Goal: Information Seeking & Learning: Compare options

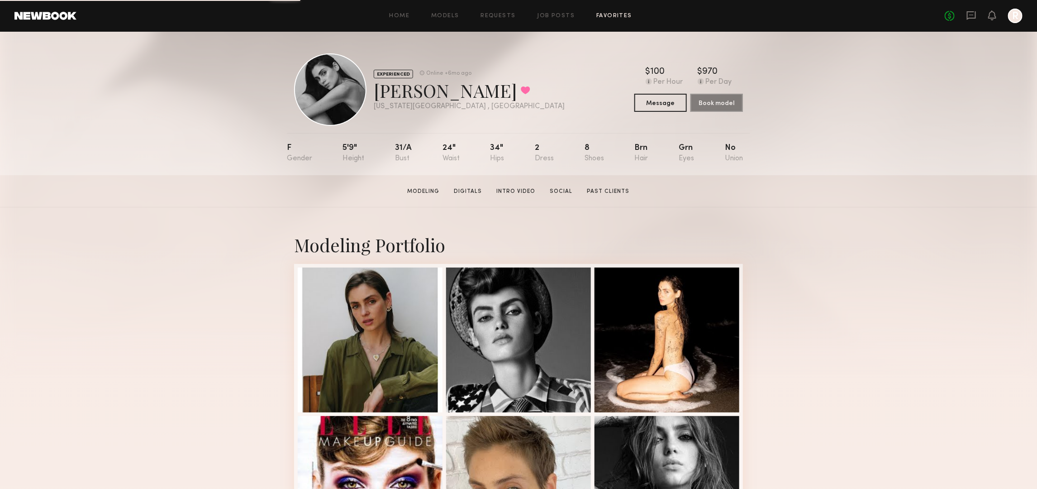
click at [623, 13] on link "Favorites" at bounding box center [615, 16] width 36 height 6
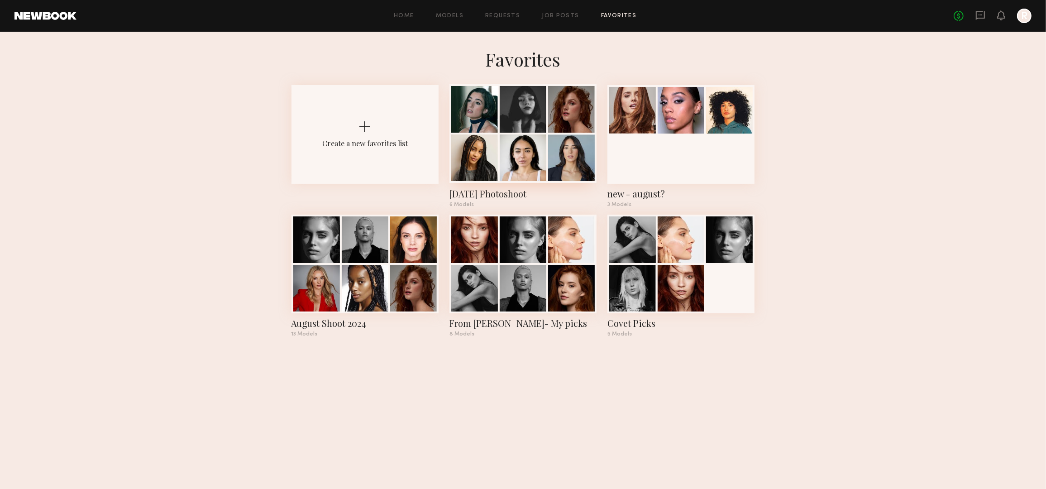
click at [512, 140] on div at bounding box center [523, 157] width 47 height 47
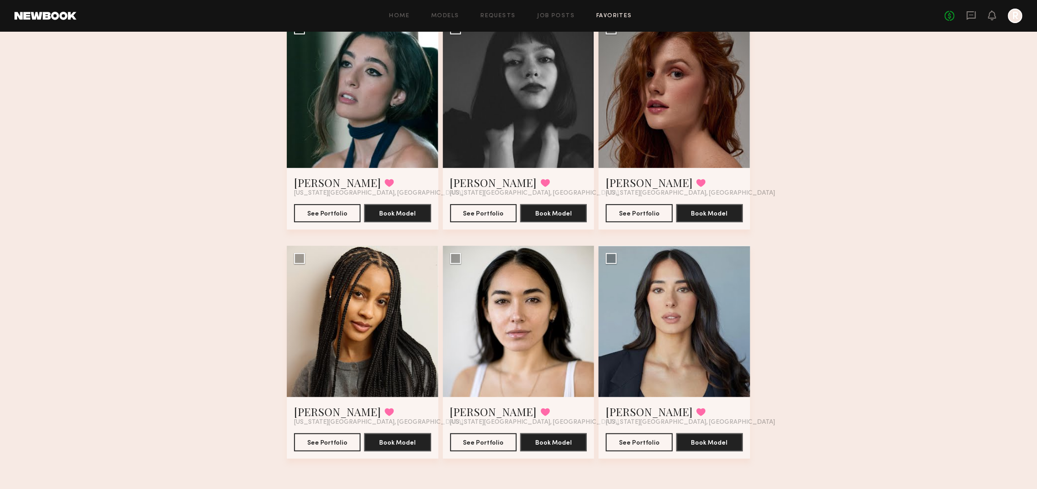
scroll to position [90, 0]
click at [526, 310] on div at bounding box center [519, 321] width 152 height 152
click at [532, 301] on div at bounding box center [519, 321] width 152 height 152
click at [478, 441] on button "See Portfolio" at bounding box center [483, 441] width 67 height 18
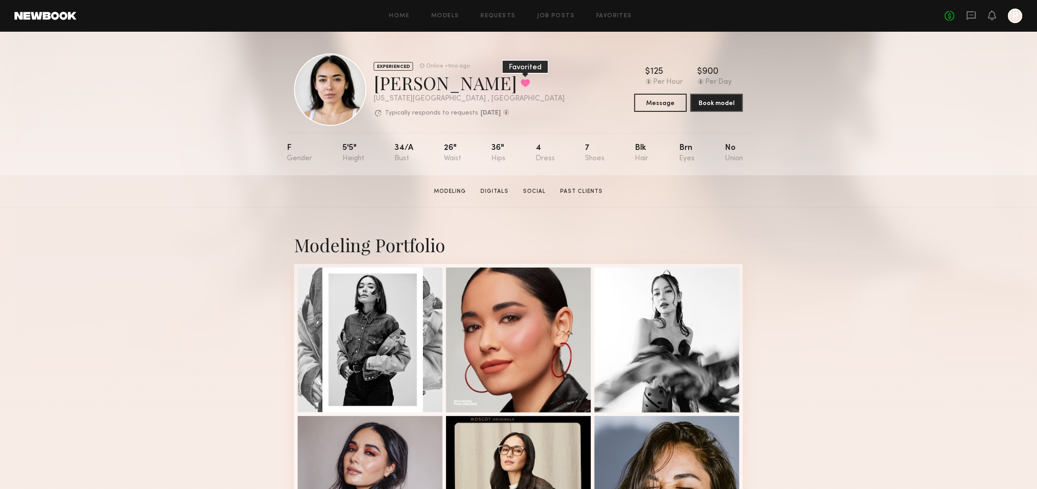
click at [521, 80] on button at bounding box center [526, 83] width 10 height 8
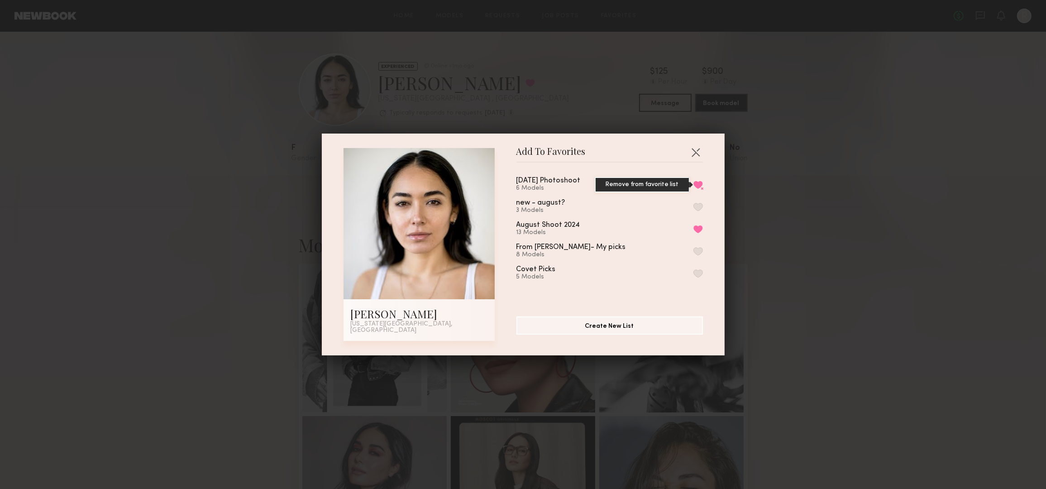
click at [693, 186] on button "Remove from favorite list" at bounding box center [698, 185] width 10 height 8
click at [693, 151] on button "button" at bounding box center [695, 152] width 14 height 14
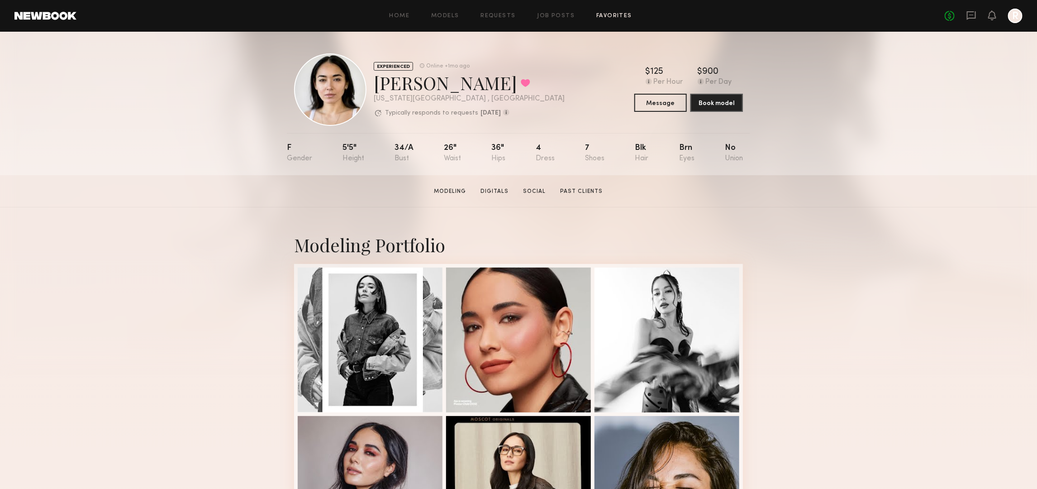
click at [612, 14] on link "Favorites" at bounding box center [615, 16] width 36 height 6
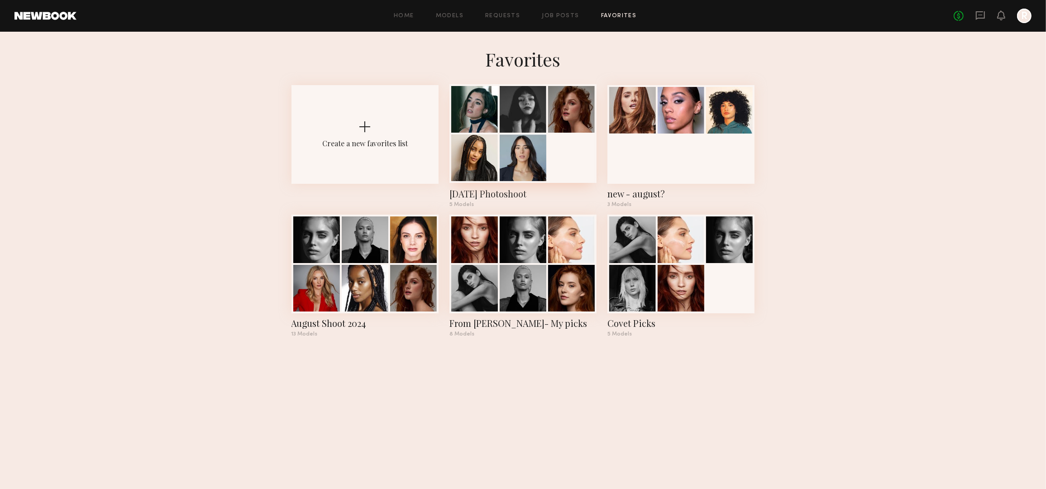
click at [560, 166] on div at bounding box center [522, 133] width 147 height 99
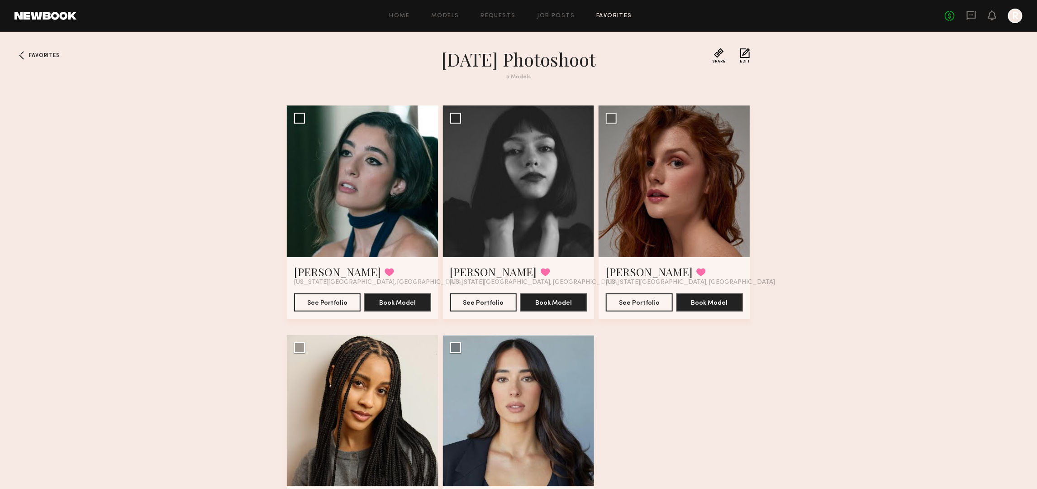
click at [442, 10] on div "Home Models Requests Job Posts Favorites Sign Out No fees up to $5,000 R" at bounding box center [549, 16] width 946 height 14
click at [446, 19] on link "Models" at bounding box center [445, 16] width 28 height 6
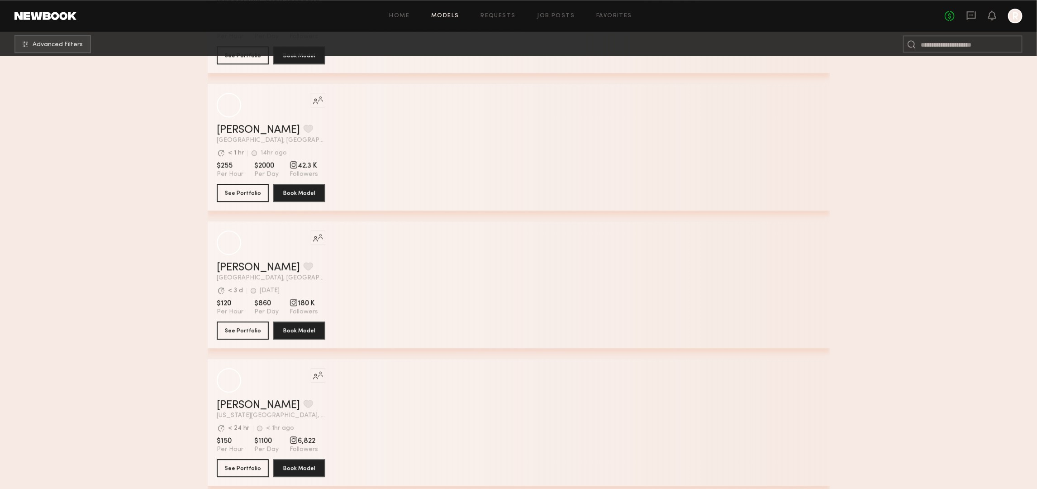
scroll to position [1584, 0]
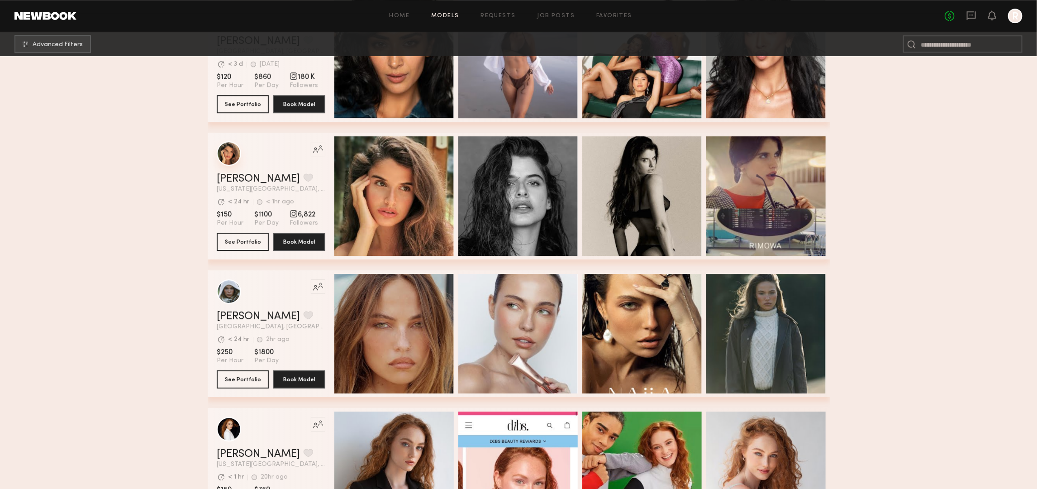
click at [223, 157] on div "grid" at bounding box center [229, 153] width 24 height 24
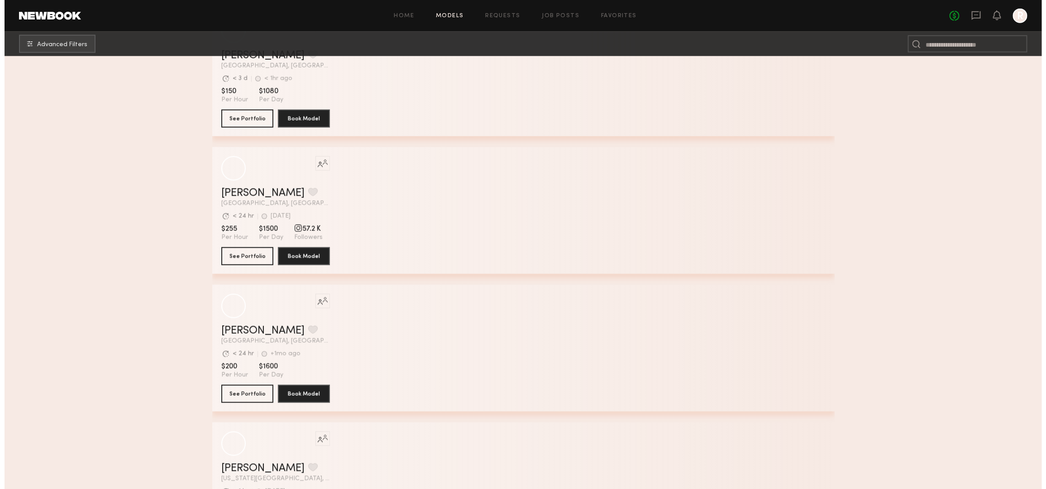
scroll to position [6851, 0]
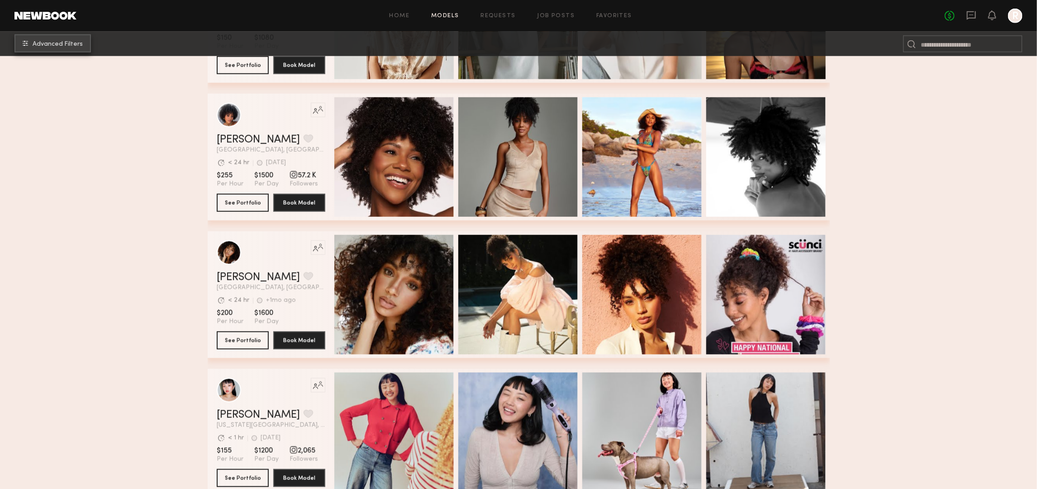
click at [53, 43] on span "Advanced Filters" at bounding box center [58, 44] width 50 height 6
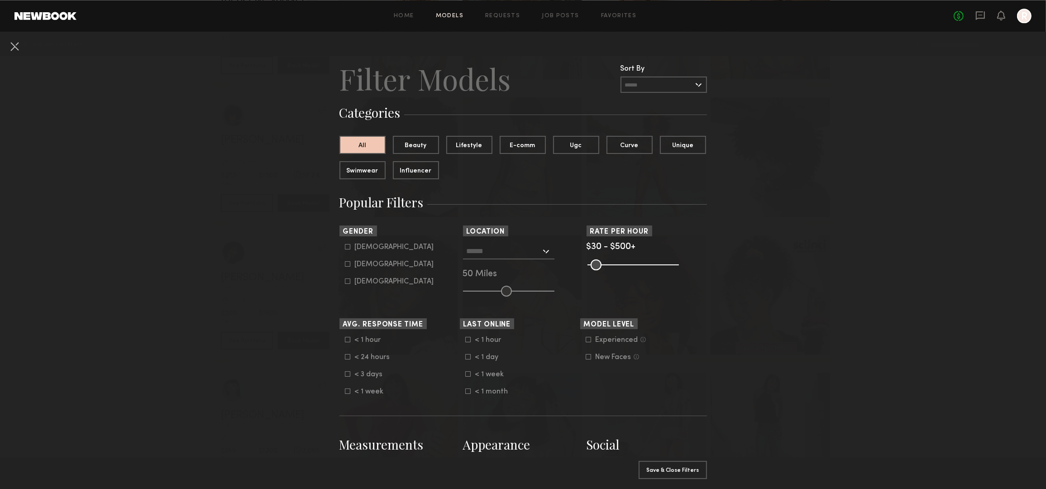
click at [345, 267] on icon at bounding box center [347, 264] width 5 height 5
type input "**"
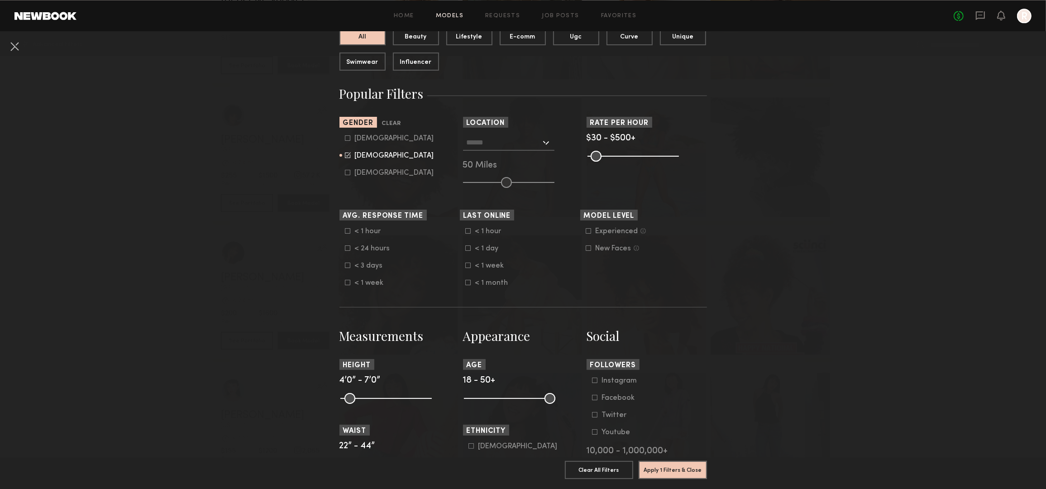
scroll to position [113, 0]
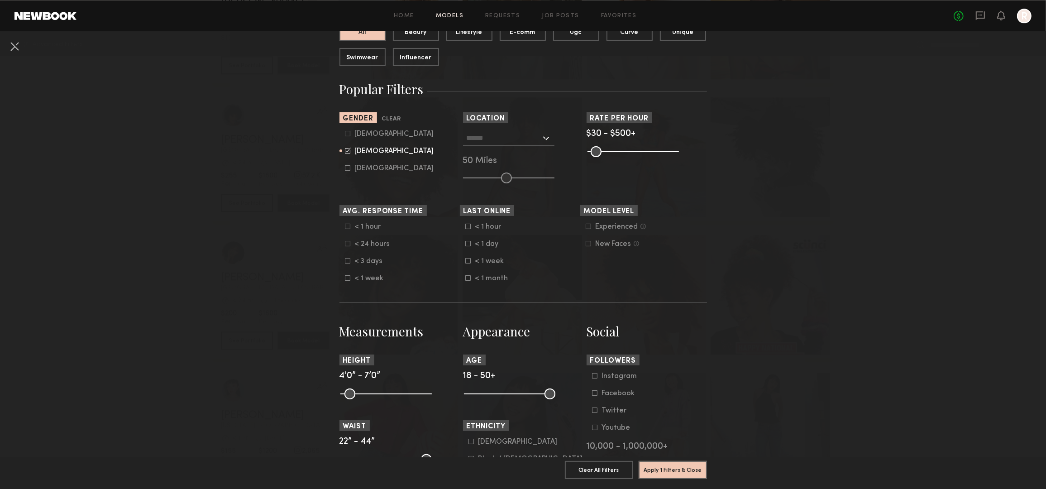
click at [465, 242] on icon at bounding box center [467, 243] width 5 height 5
click at [466, 245] on icon at bounding box center [468, 242] width 5 height 5
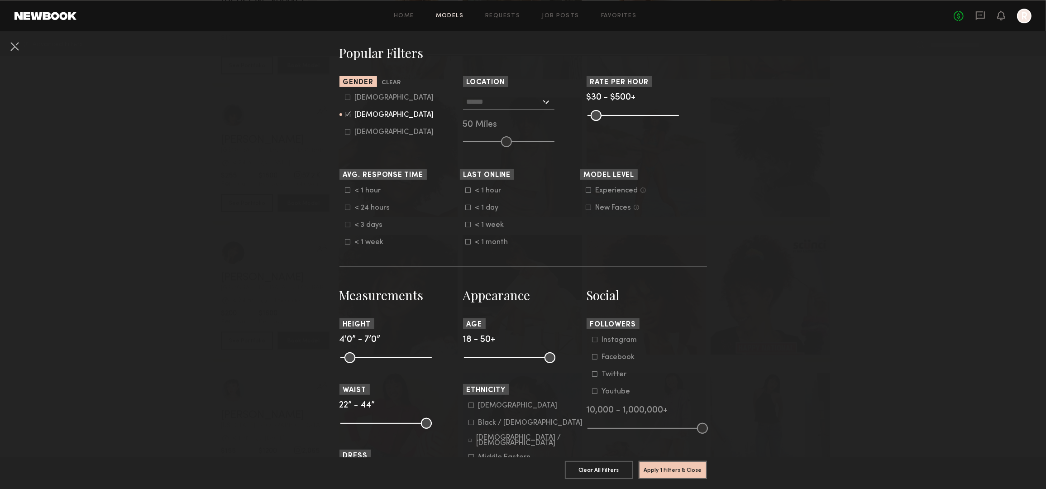
scroll to position [170, 0]
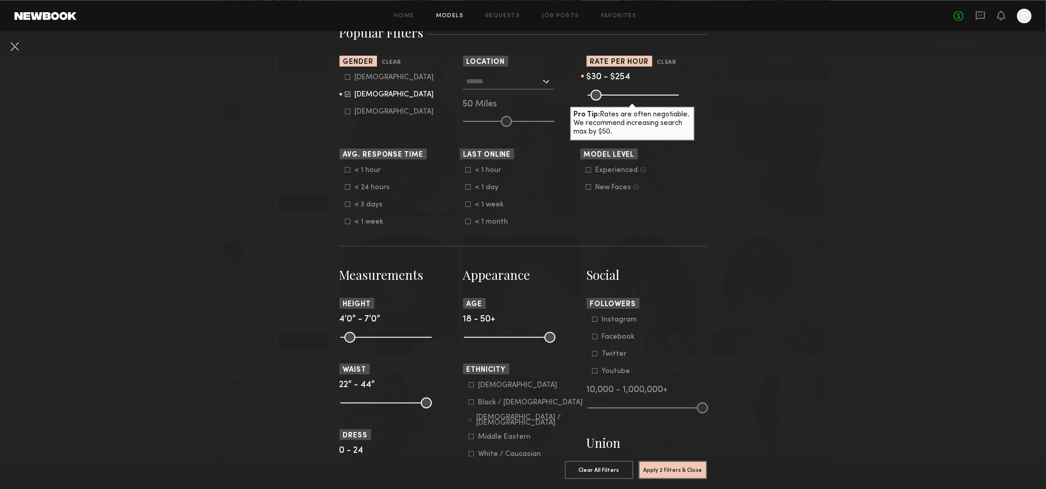
drag, startPoint x: 669, startPoint y: 92, endPoint x: 627, endPoint y: 91, distance: 42.1
click at [627, 91] on input "range" at bounding box center [632, 95] width 91 height 11
click at [731, 207] on nb-browse-filters "Clear All Filter Models Filter Models Sort By Clear Rate LOW TO HIGH HIGH TO LO…" at bounding box center [523, 358] width 1046 height 993
drag, startPoint x: 628, startPoint y: 95, endPoint x: 635, endPoint y: 95, distance: 6.8
click at [635, 95] on input "range" at bounding box center [632, 95] width 91 height 11
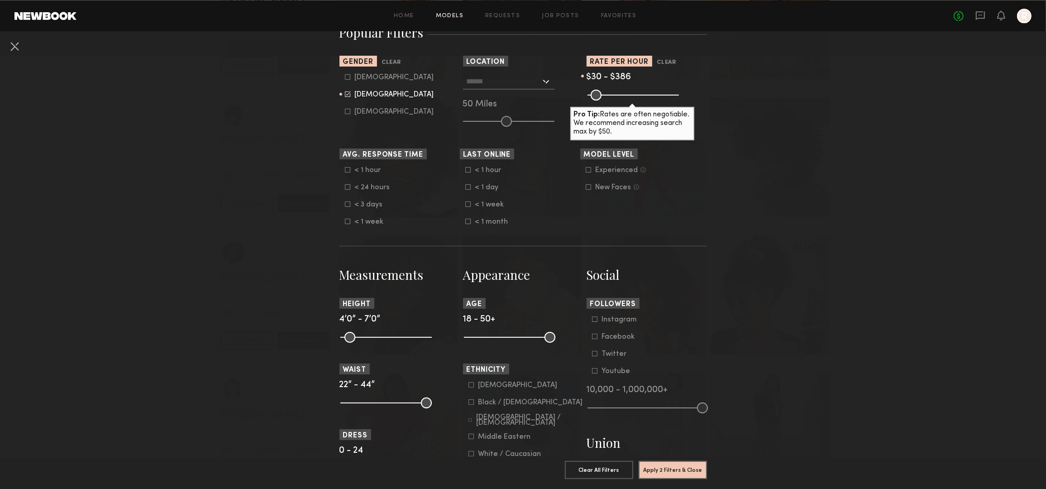
drag, startPoint x: 632, startPoint y: 91, endPoint x: 649, endPoint y: 91, distance: 17.7
type input "***"
click at [649, 91] on input "range" at bounding box center [632, 95] width 91 height 11
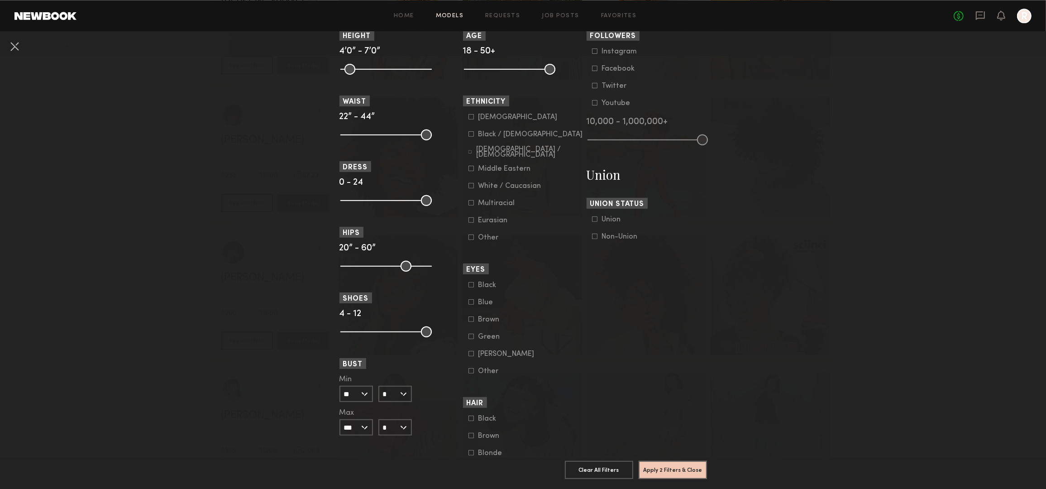
scroll to position [439, 0]
drag, startPoint x: 546, startPoint y: 66, endPoint x: 501, endPoint y: 62, distance: 45.4
type input "**"
click at [501, 62] on input "range" at bounding box center [509, 67] width 91 height 11
click at [689, 462] on button "Apply 3 Filters & Close" at bounding box center [673, 469] width 68 height 18
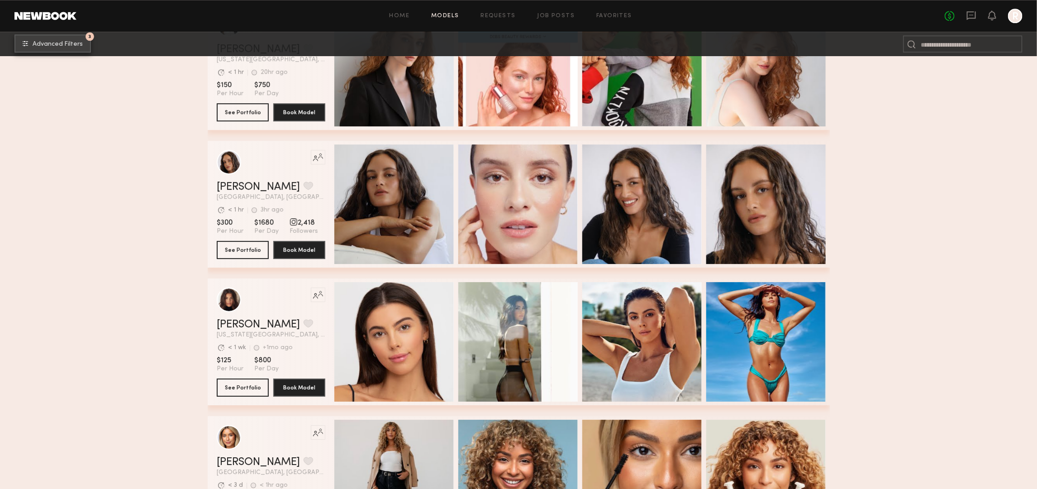
scroll to position [1641, 0]
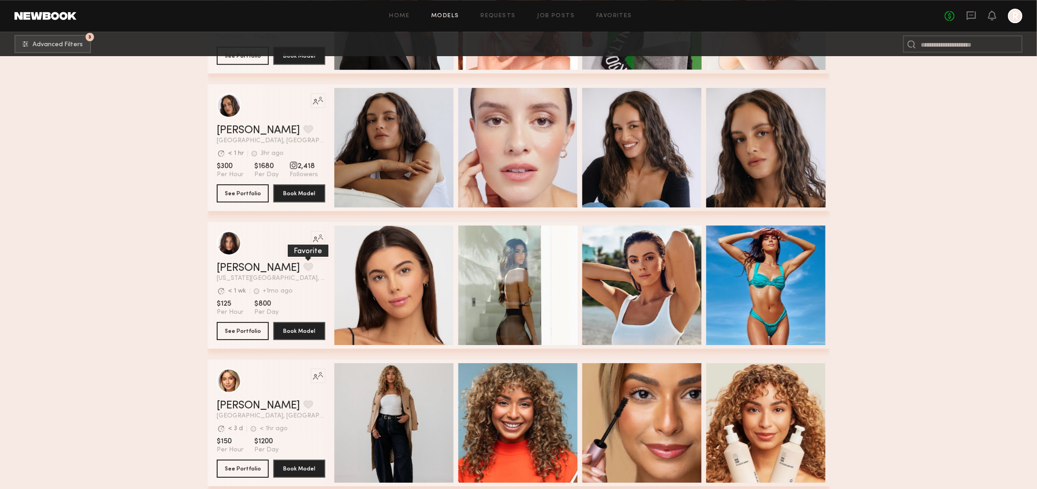
click at [304, 271] on button "grid" at bounding box center [309, 267] width 10 height 8
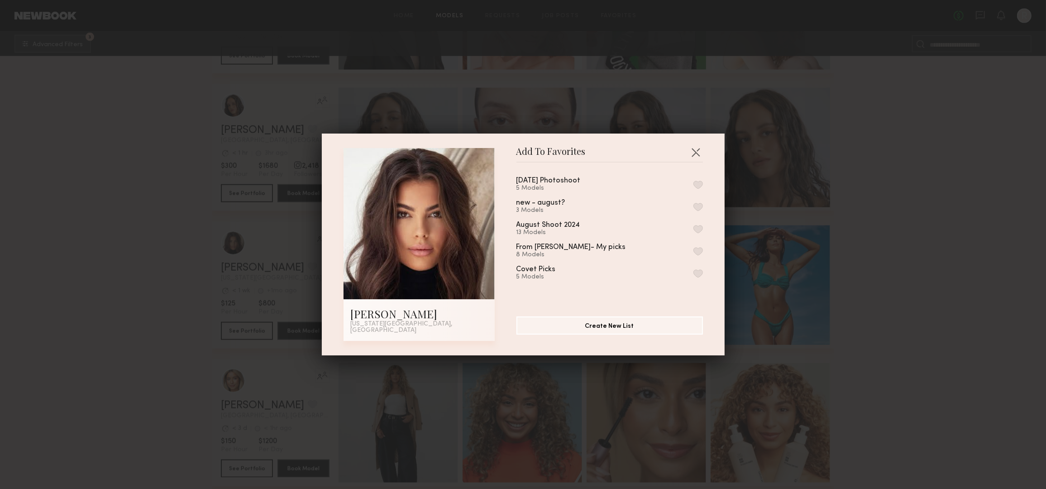
click at [693, 186] on button "button" at bounding box center [698, 185] width 10 height 8
click at [695, 154] on button "button" at bounding box center [695, 152] width 14 height 14
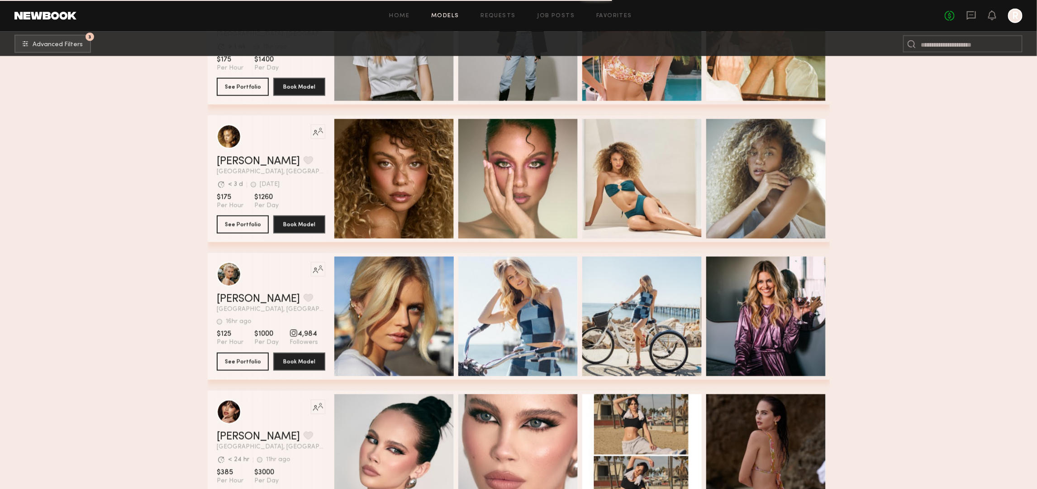
scroll to position [11172, 0]
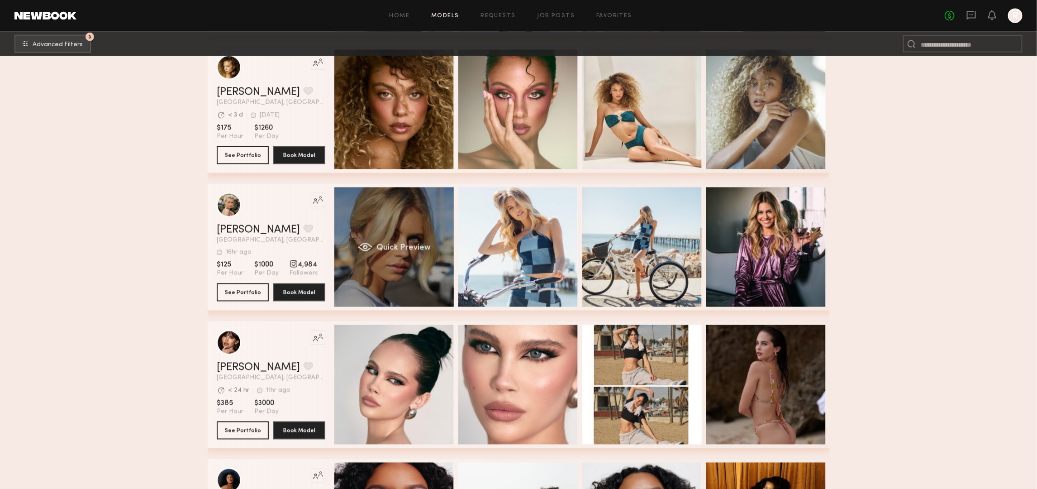
click at [417, 233] on div "Quick Preview" at bounding box center [393, 246] width 119 height 119
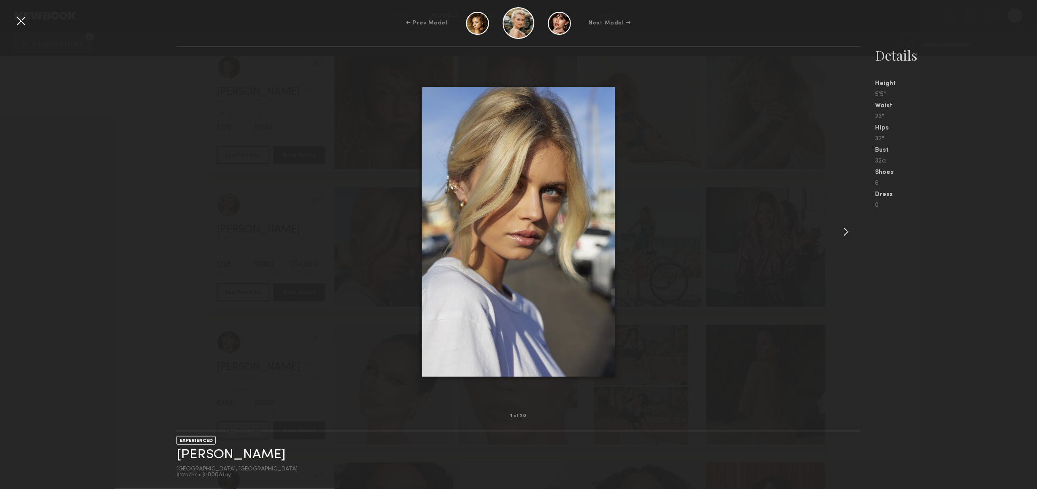
click at [854, 234] on common-icon at bounding box center [846, 231] width 14 height 14
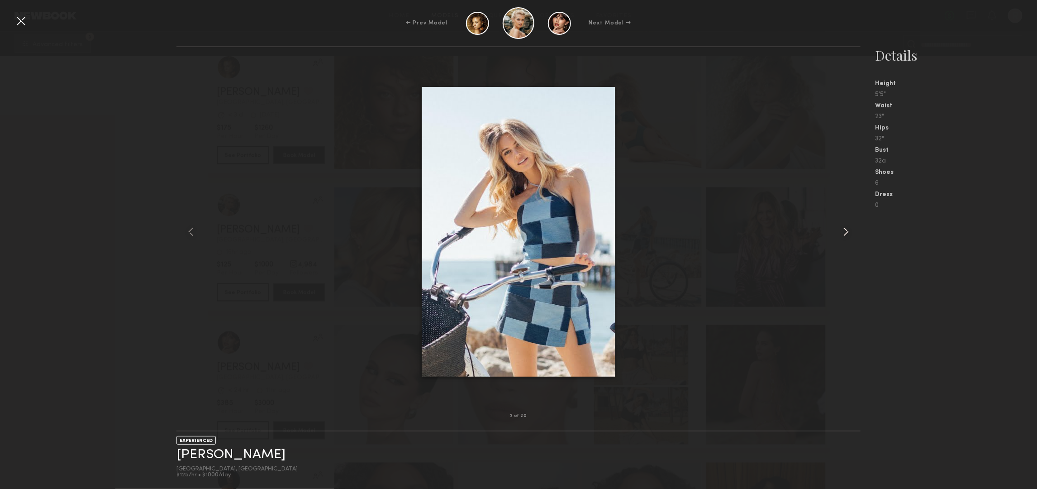
click at [854, 234] on common-icon at bounding box center [846, 231] width 14 height 14
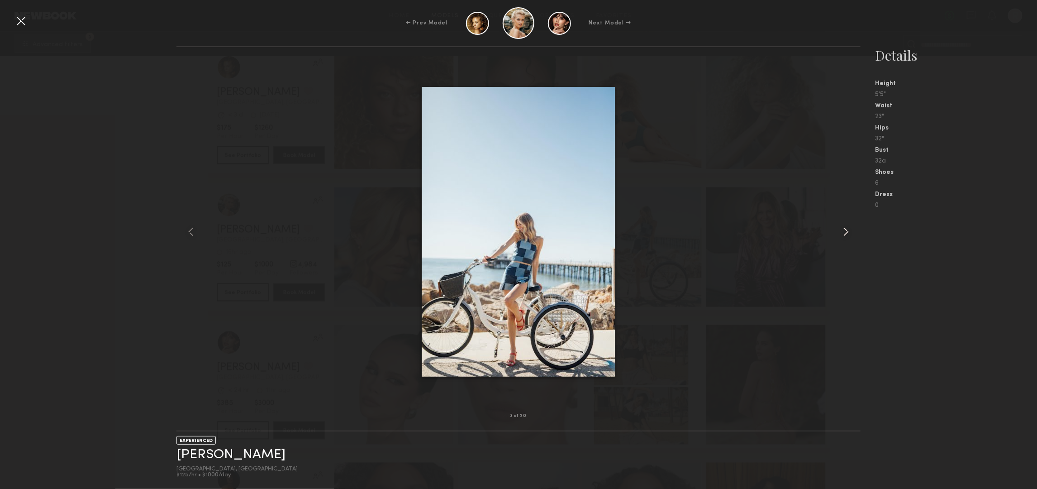
click at [854, 234] on common-icon at bounding box center [846, 231] width 14 height 14
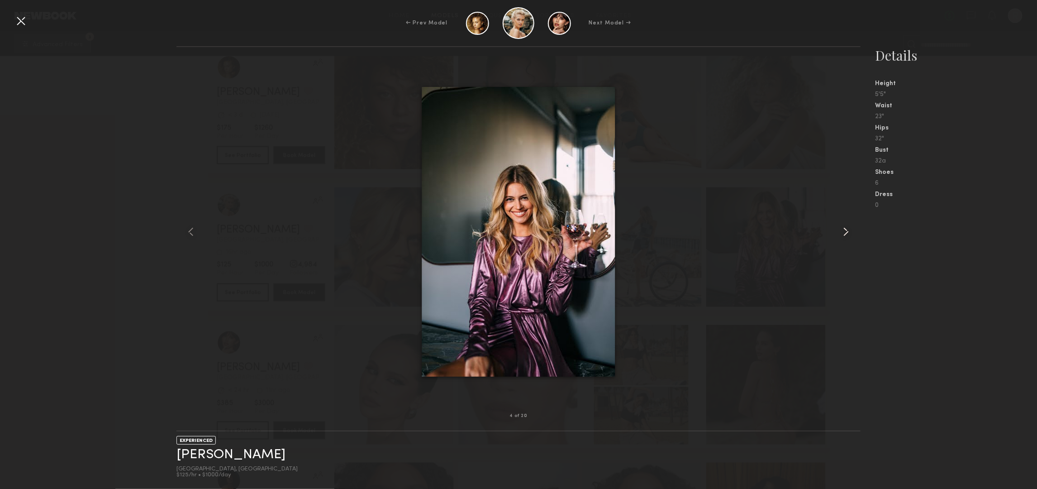
click at [854, 234] on common-icon at bounding box center [846, 231] width 14 height 14
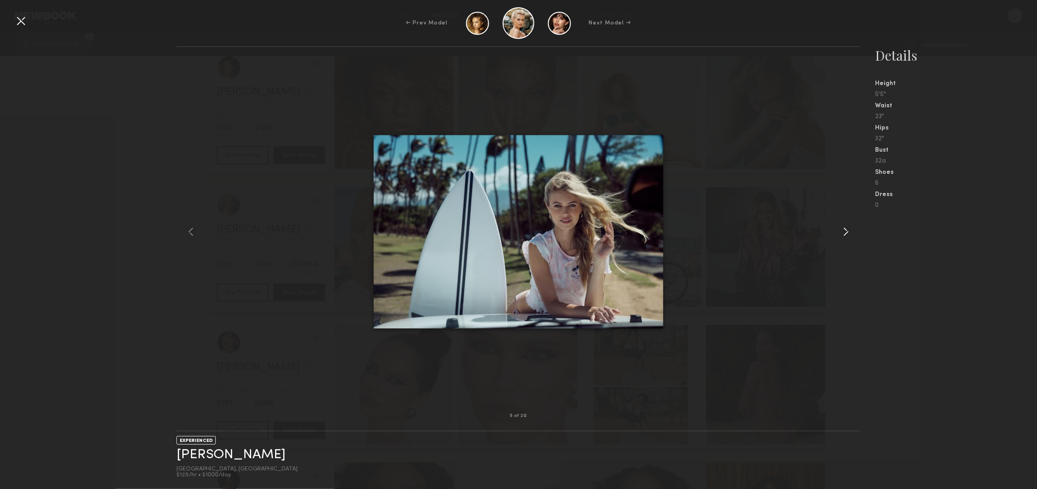
click at [854, 234] on common-icon at bounding box center [846, 231] width 14 height 14
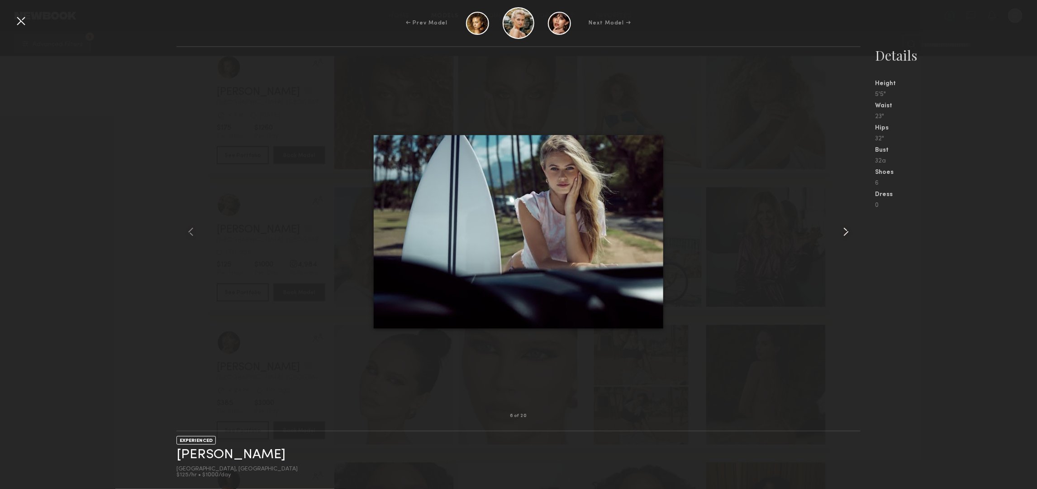
click at [854, 234] on common-icon at bounding box center [846, 231] width 14 height 14
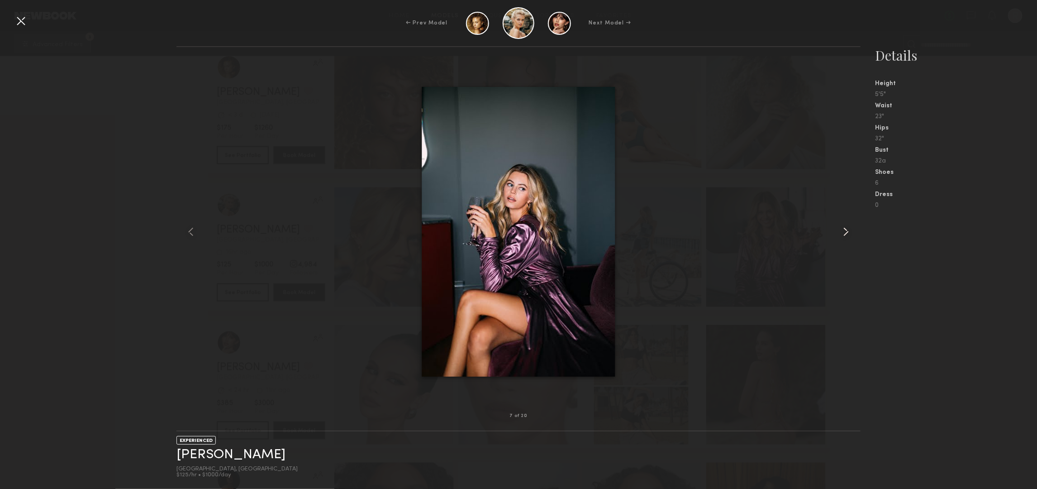
click at [854, 234] on common-icon at bounding box center [846, 231] width 14 height 14
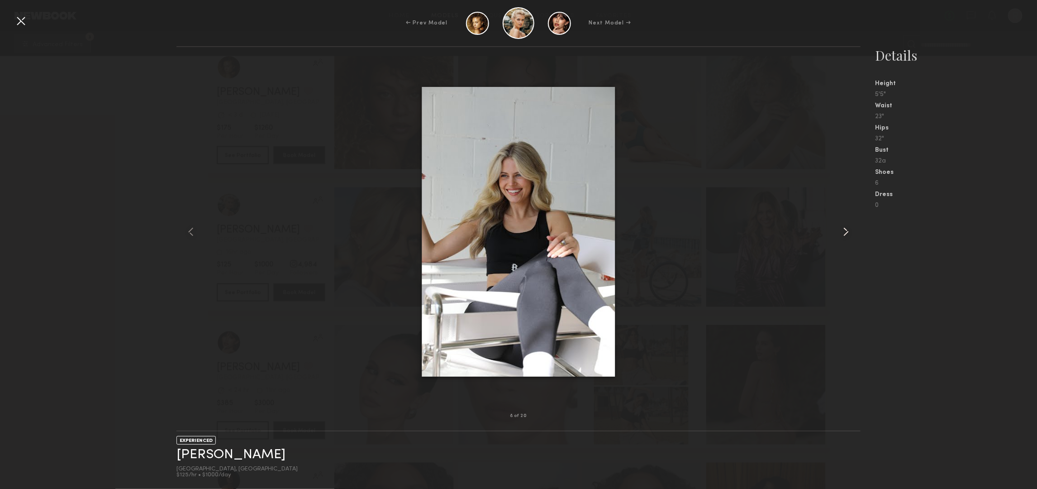
click at [854, 234] on common-icon at bounding box center [846, 231] width 14 height 14
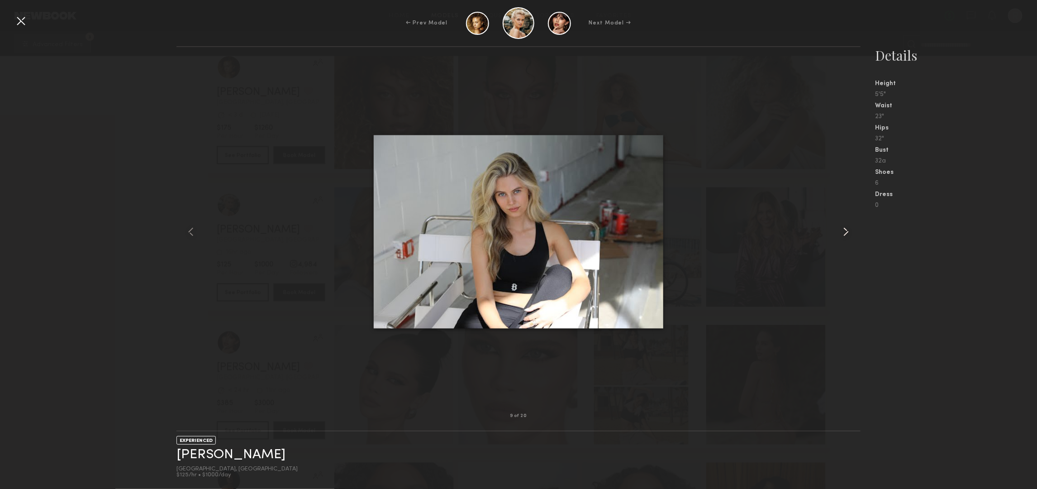
click at [854, 234] on common-icon at bounding box center [846, 231] width 14 height 14
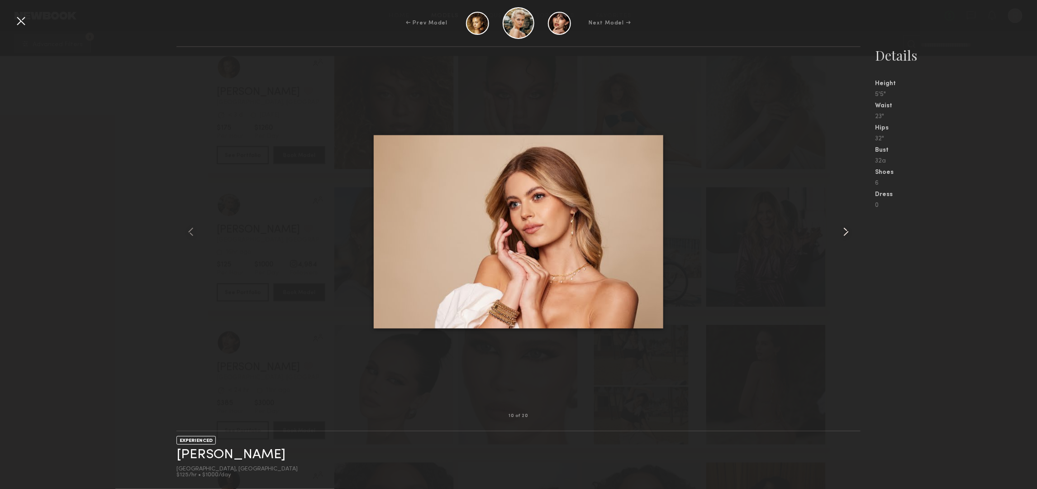
click at [854, 234] on common-icon at bounding box center [846, 231] width 14 height 14
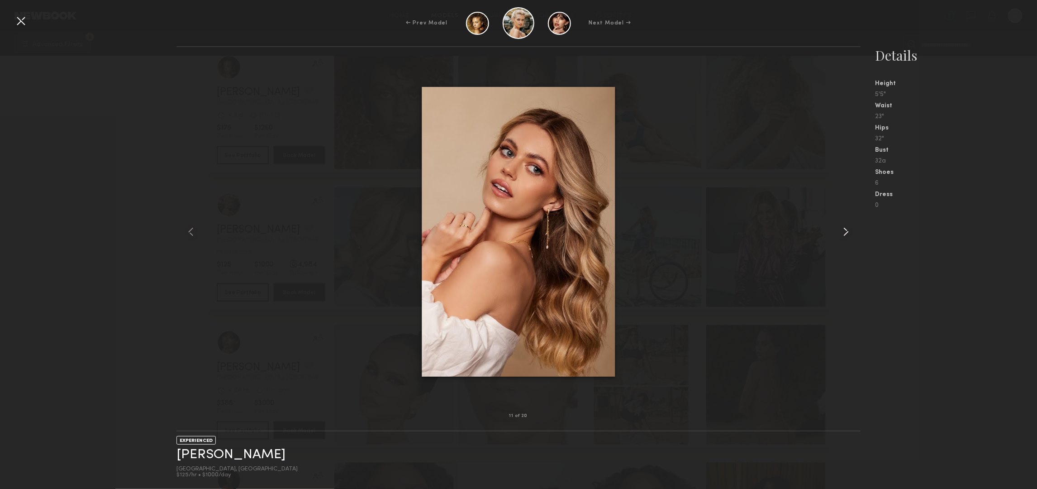
click at [854, 234] on common-icon at bounding box center [846, 231] width 14 height 14
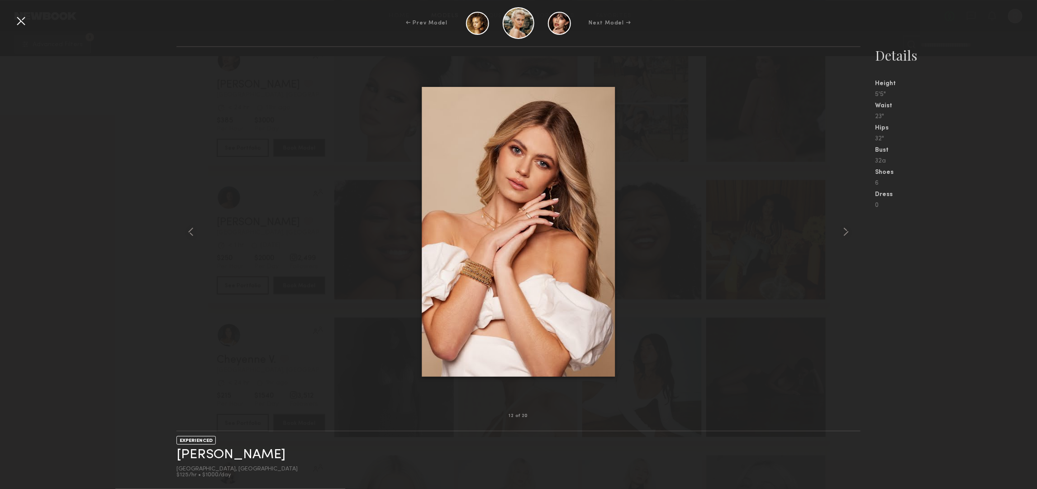
scroll to position [11512, 0]
click at [17, 24] on div at bounding box center [21, 21] width 14 height 14
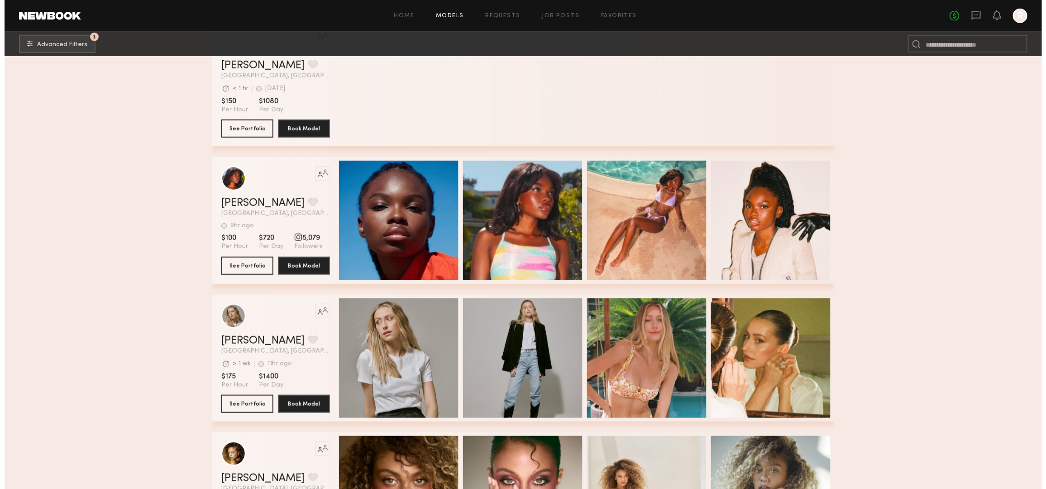
scroll to position [10776, 0]
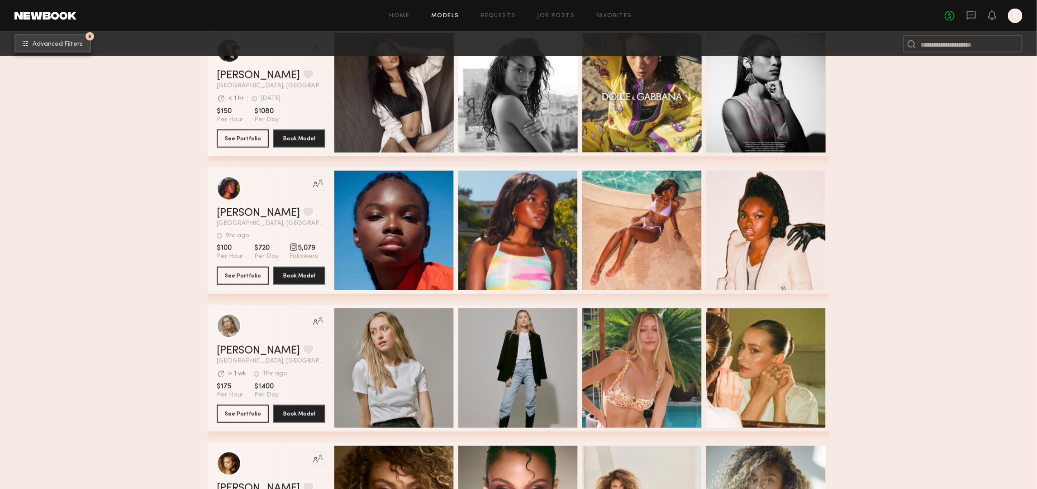
click at [52, 49] on button "3 Advanced Filters" at bounding box center [52, 43] width 76 height 18
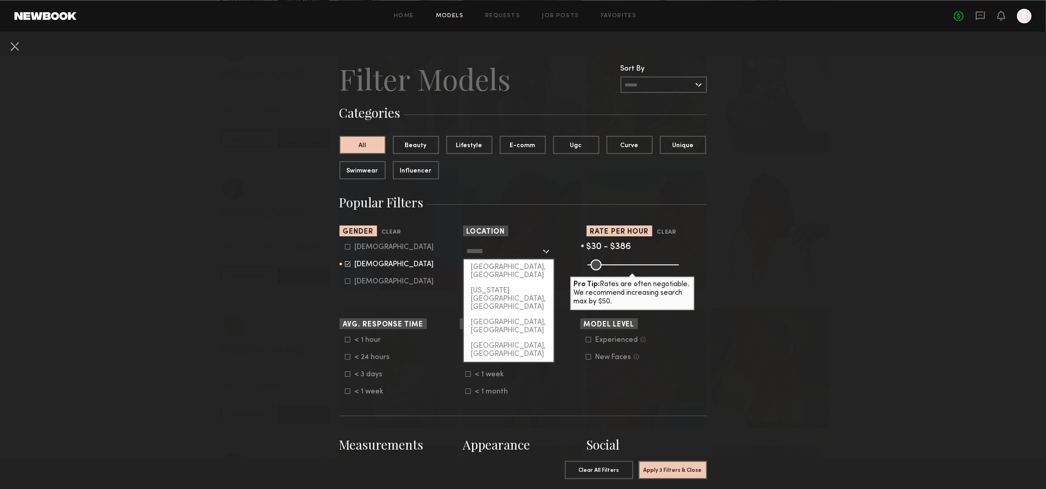
click at [504, 248] on input "text" at bounding box center [504, 250] width 74 height 15
click at [501, 285] on div "[US_STATE][GEOGRAPHIC_DATA], [GEOGRAPHIC_DATA]" at bounding box center [509, 299] width 90 height 32
type input "**********"
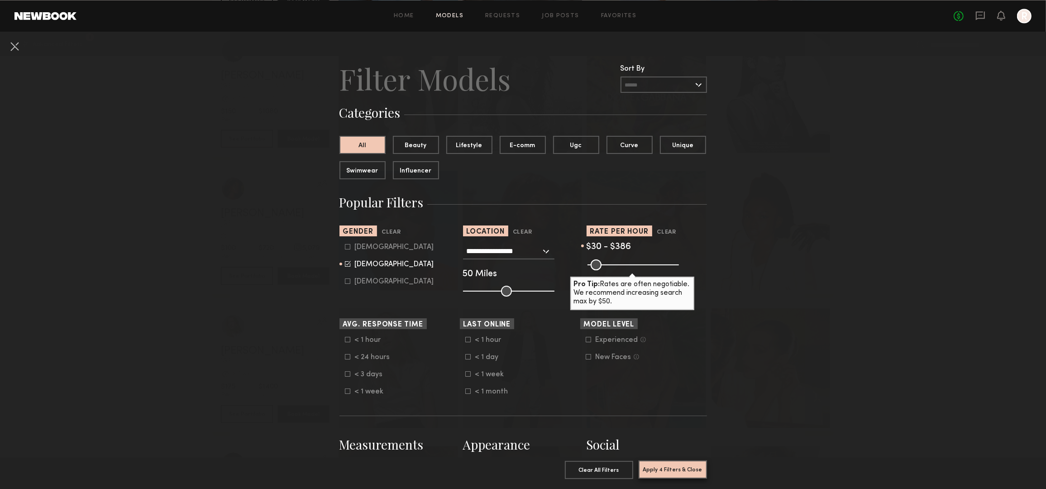
click at [668, 463] on button "Apply 4 Filters & Close" at bounding box center [673, 469] width 68 height 18
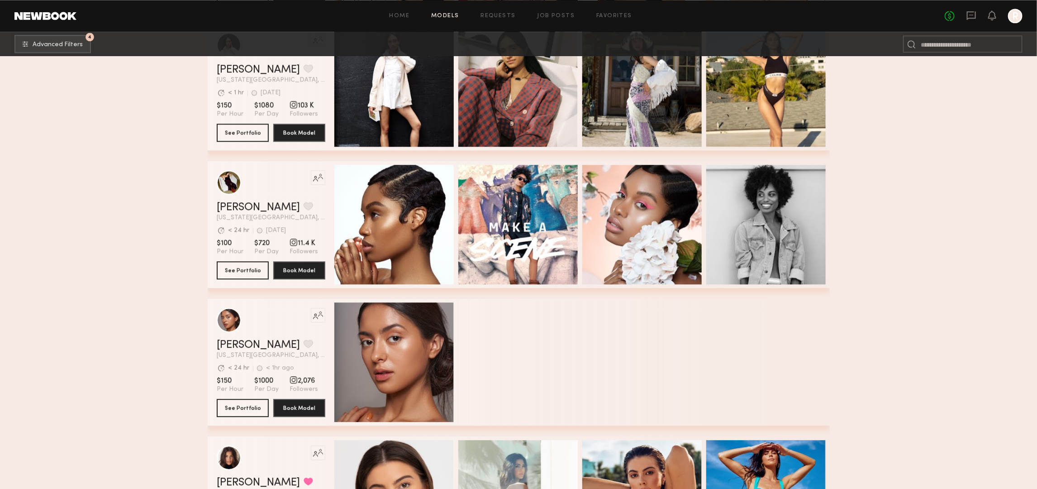
scroll to position [1301, 0]
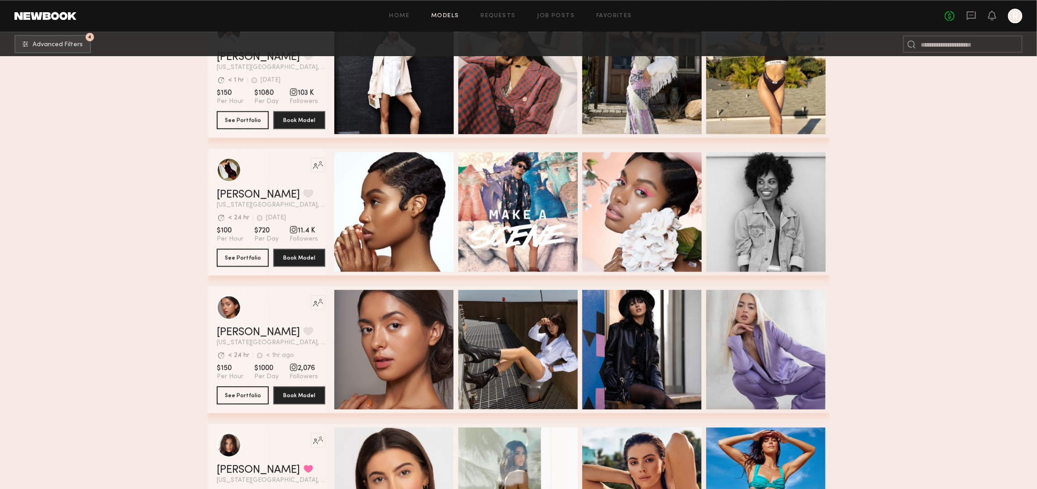
click at [306, 200] on div "Charleen F. Favorite" at bounding box center [271, 194] width 109 height 11
click at [245, 171] on div "Like this model’s look? Tap to explore similar talent profiles." at bounding box center [271, 170] width 109 height 24
click at [234, 173] on div "grid" at bounding box center [229, 169] width 24 height 24
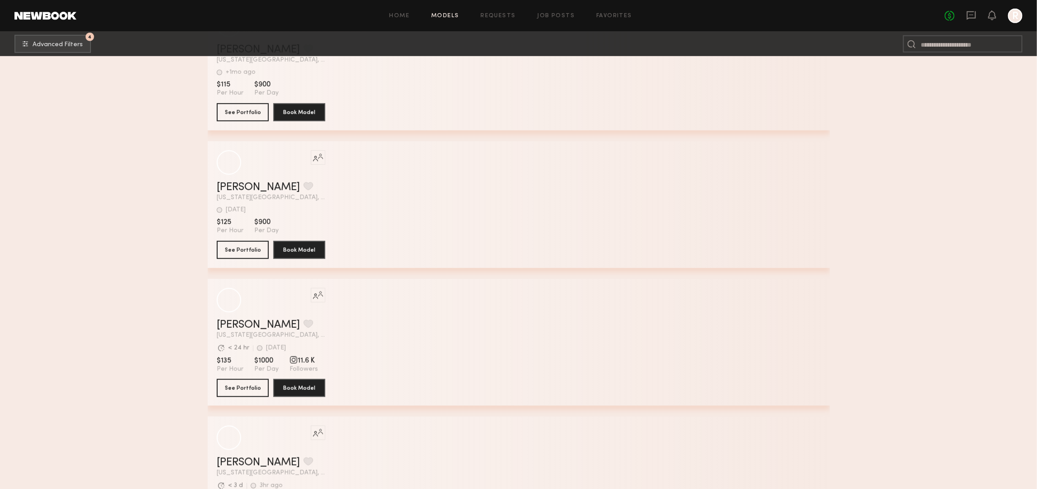
scroll to position [4526, 0]
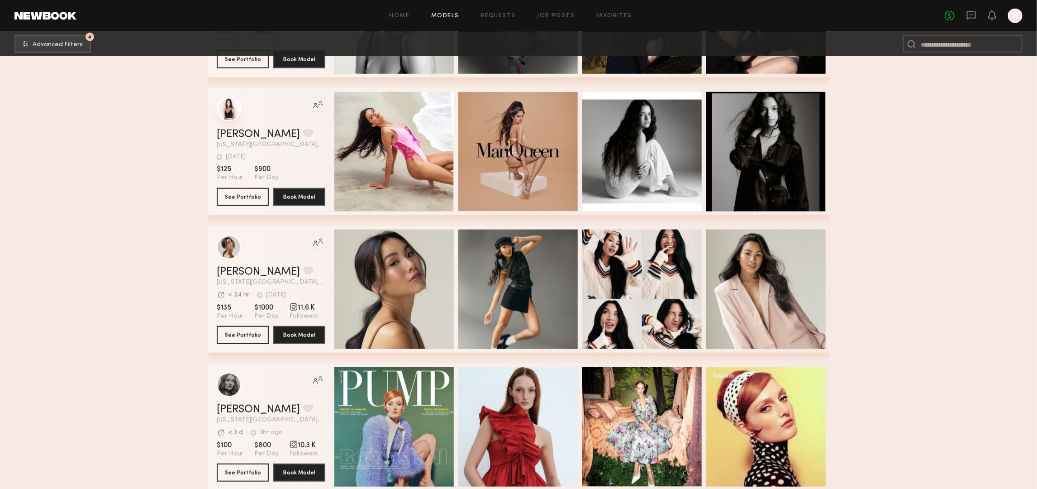
click at [220, 111] on div "grid" at bounding box center [229, 109] width 24 height 24
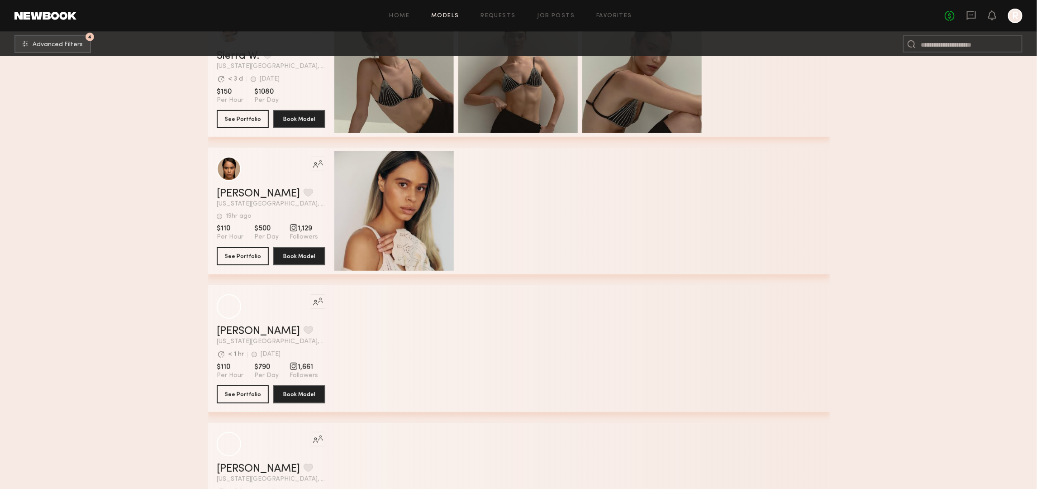
scroll to position [6506, 0]
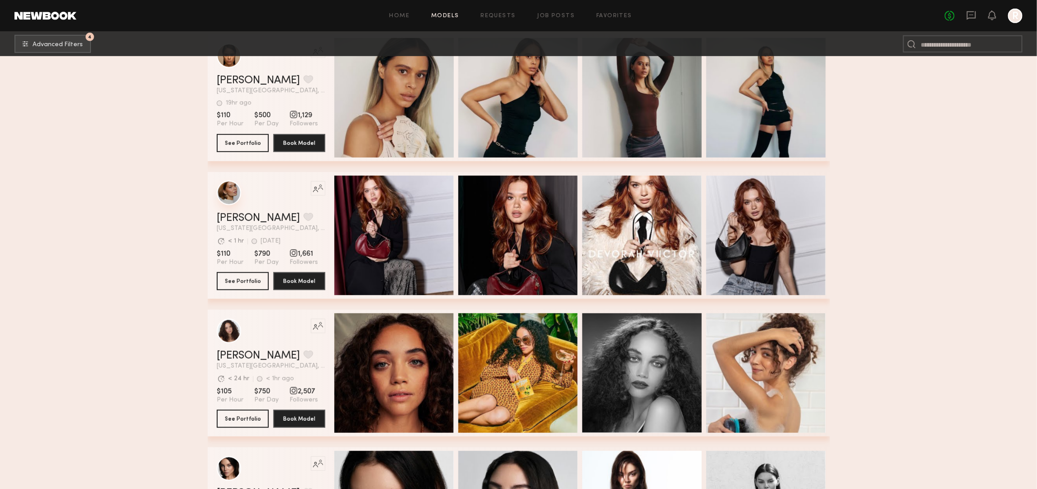
click at [225, 197] on div "grid" at bounding box center [229, 193] width 24 height 24
click at [304, 221] on button "grid" at bounding box center [309, 217] width 10 height 8
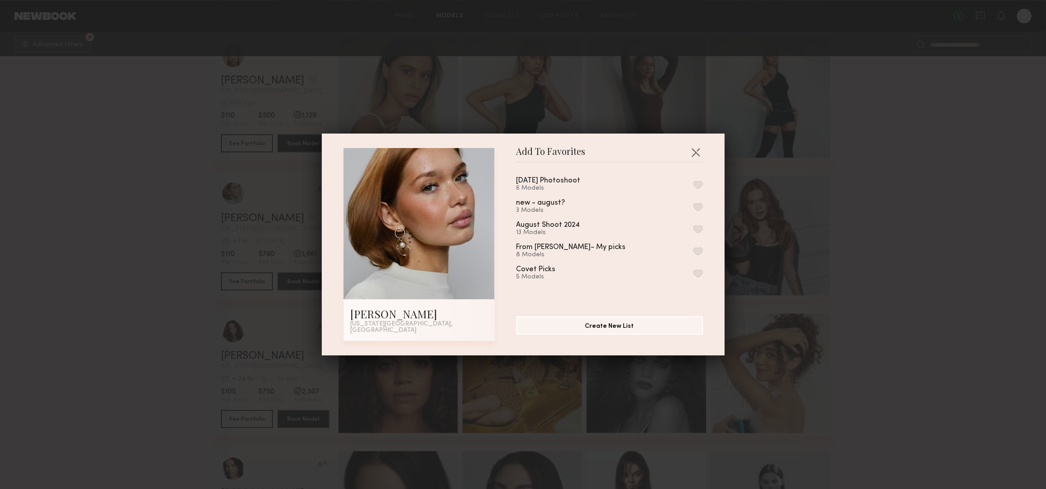
click at [693, 186] on button "button" at bounding box center [698, 185] width 10 height 8
click at [693, 150] on button "button" at bounding box center [695, 152] width 14 height 14
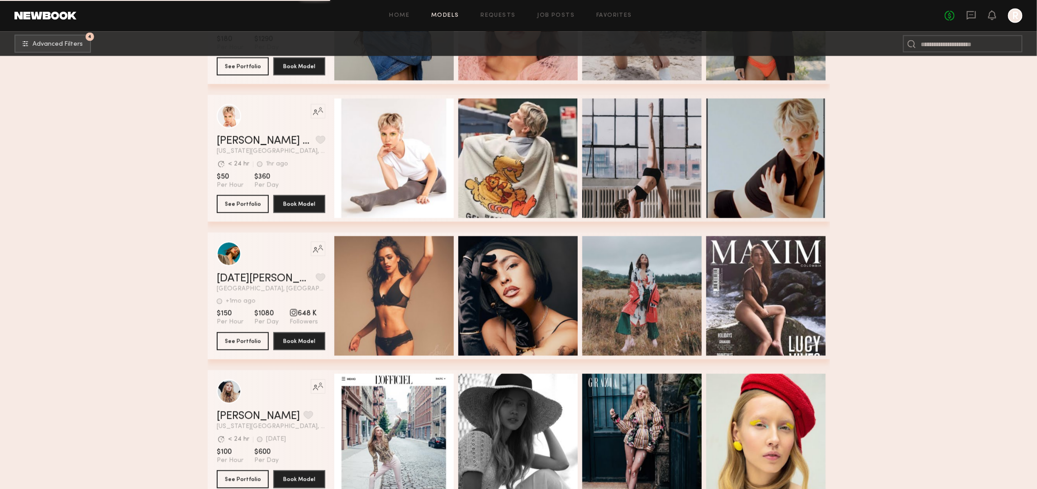
scroll to position [9505, 0]
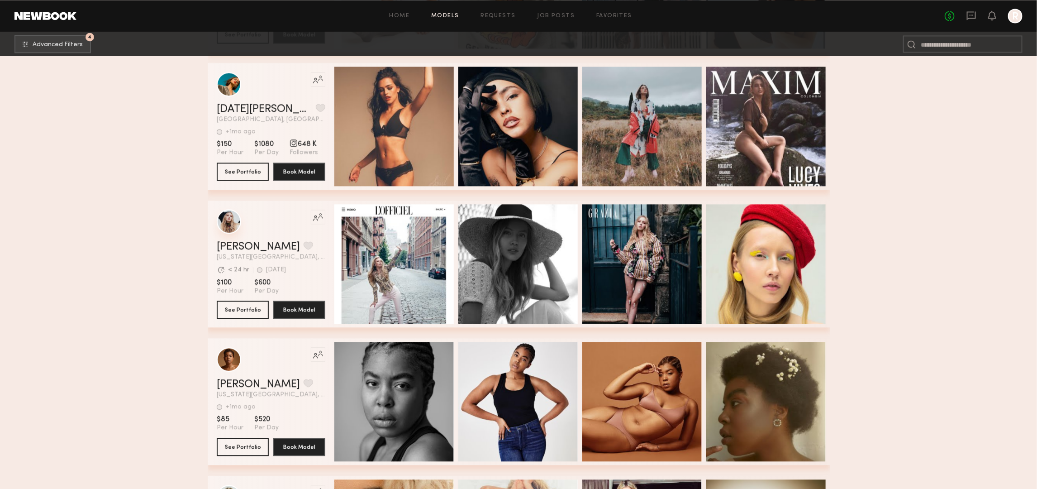
click at [229, 226] on div "grid" at bounding box center [229, 221] width 24 height 24
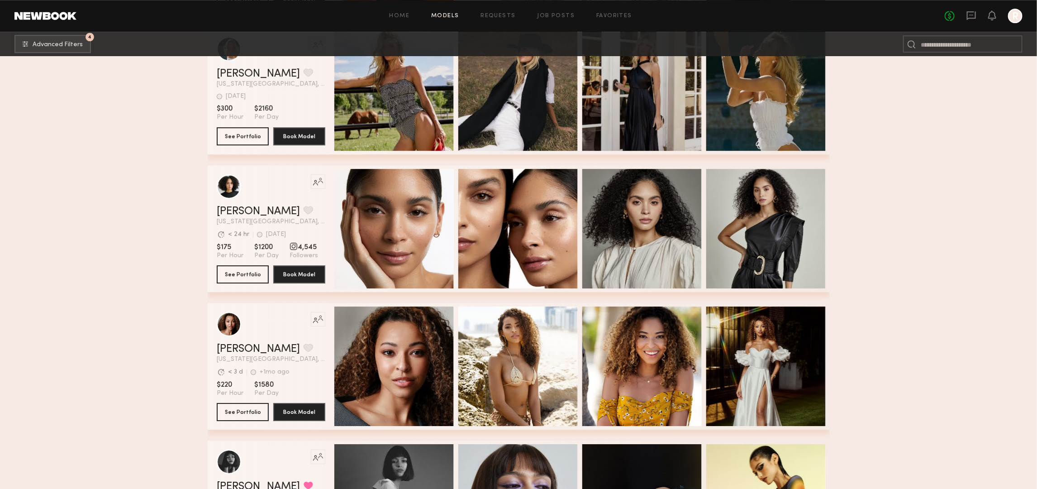
scroll to position [14087, 0]
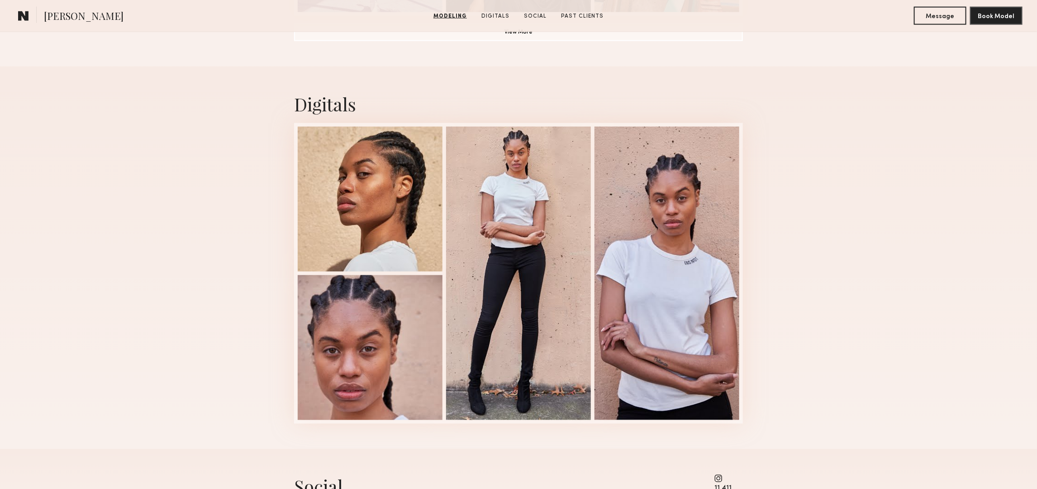
scroll to position [849, 0]
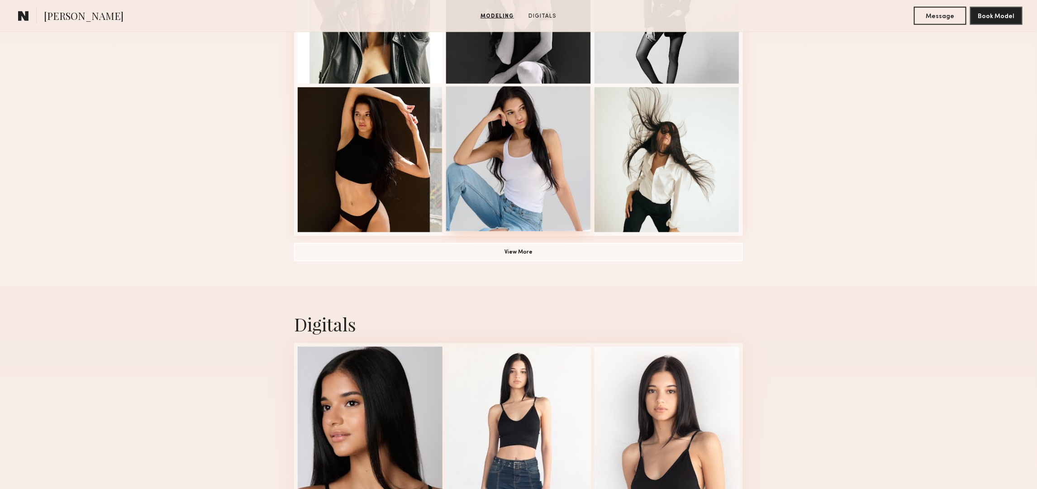
scroll to position [622, 0]
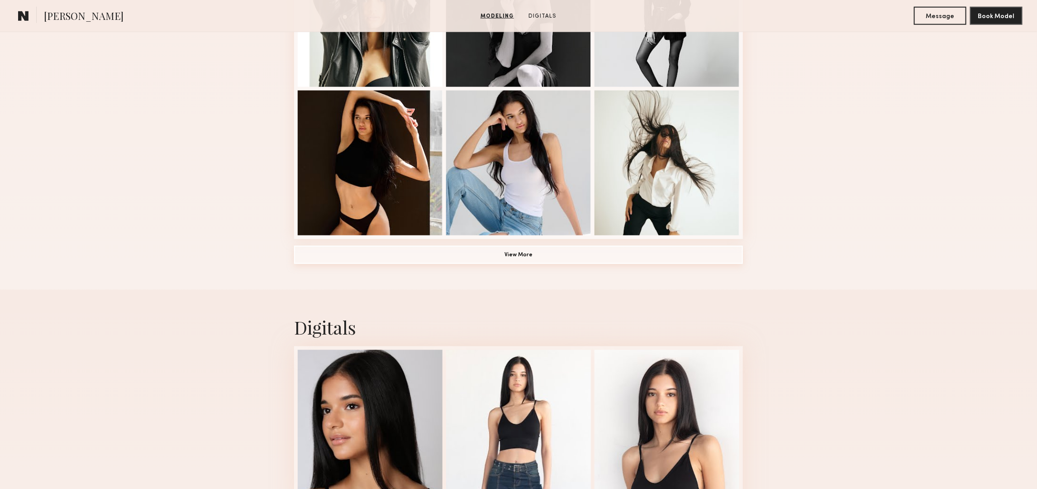
click at [549, 258] on button "View More" at bounding box center [518, 255] width 449 height 18
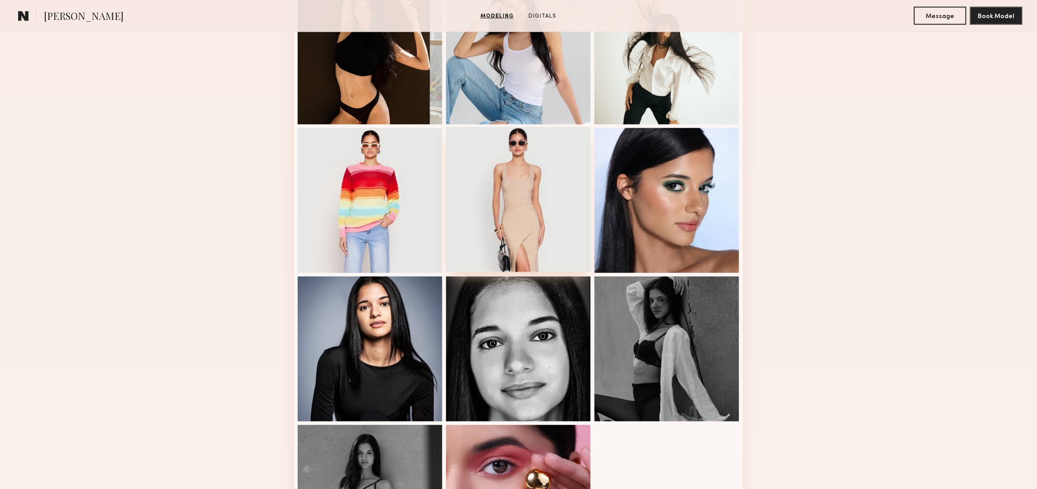
scroll to position [735, 0]
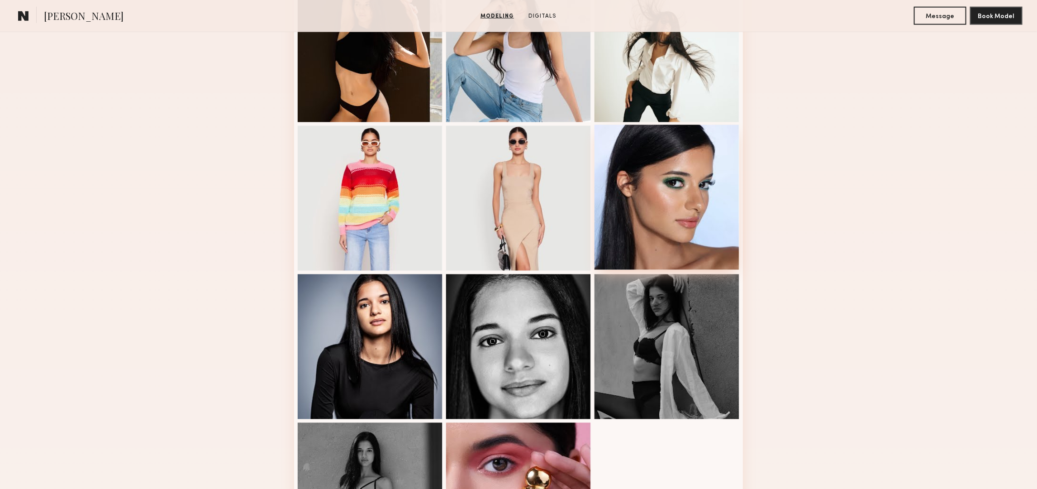
click at [662, 221] on div at bounding box center [667, 197] width 145 height 145
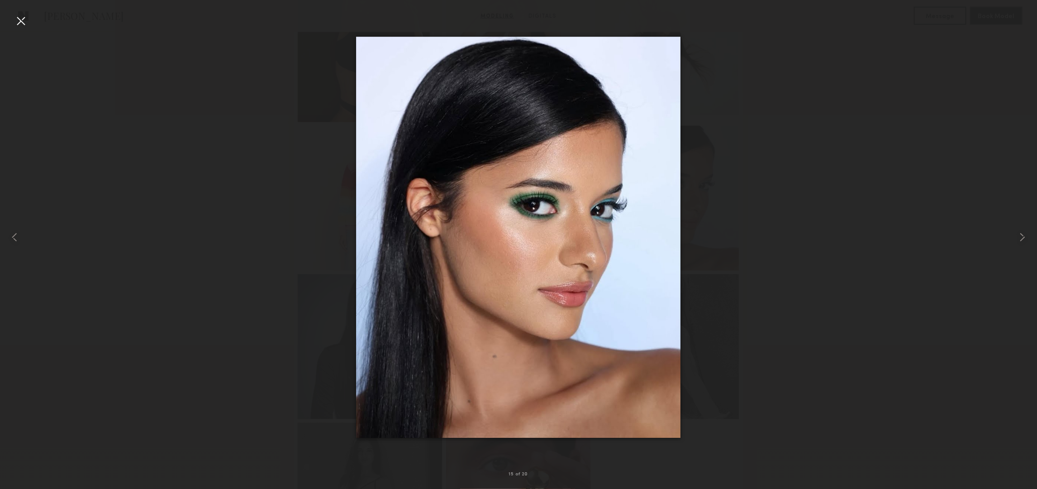
click at [21, 24] on div at bounding box center [21, 21] width 14 height 14
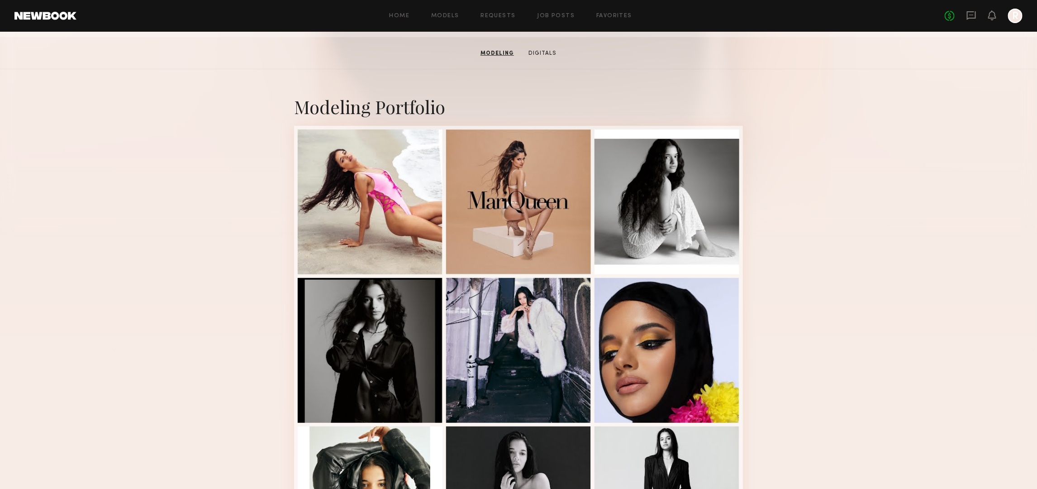
scroll to position [113, 0]
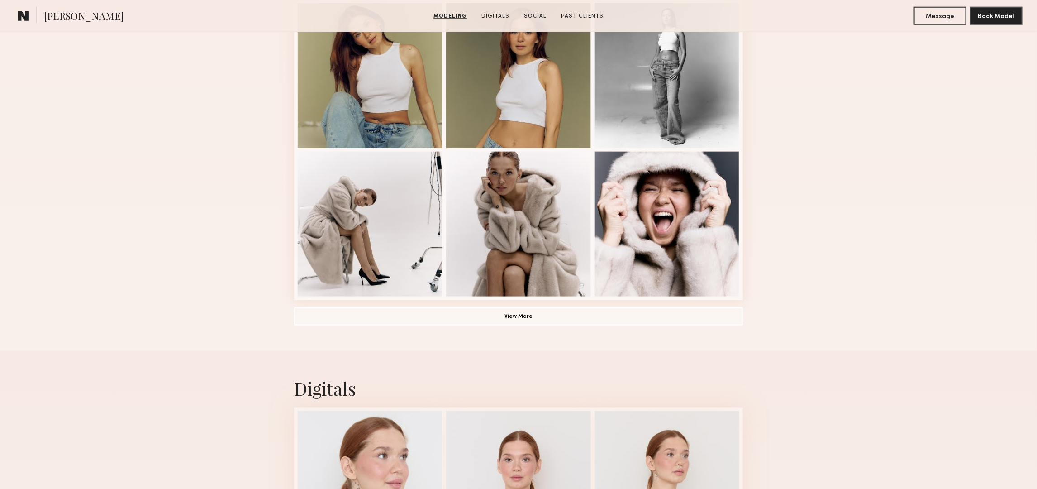
scroll to position [622, 0]
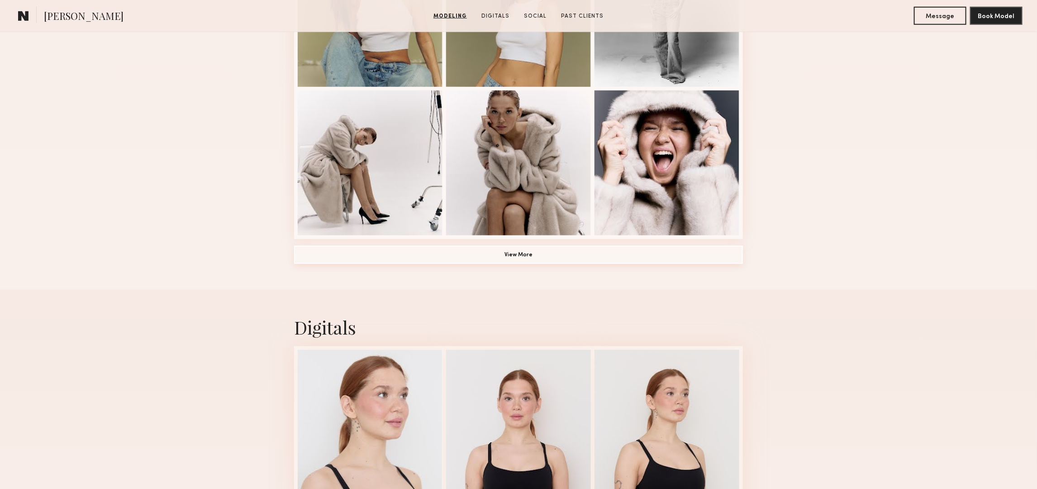
click at [509, 256] on button "View More" at bounding box center [518, 255] width 449 height 18
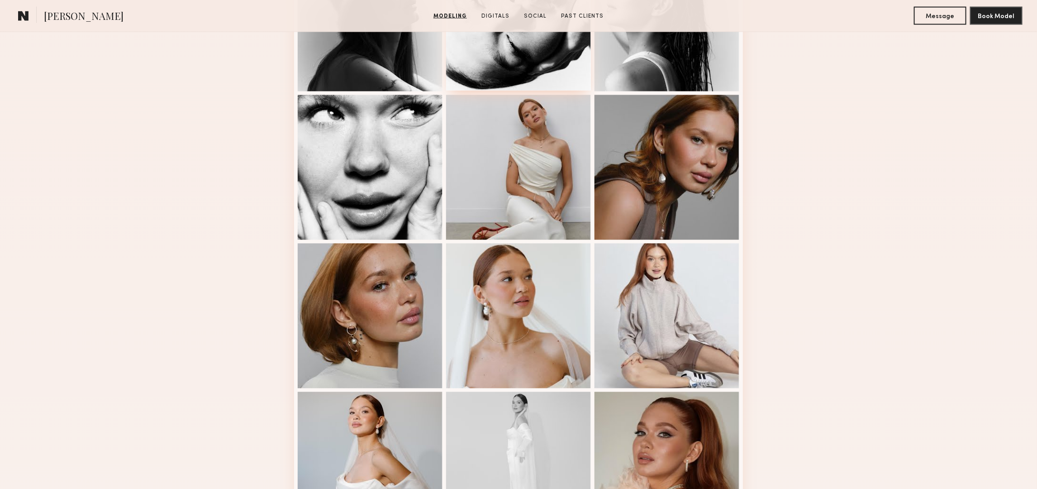
scroll to position [905, 0]
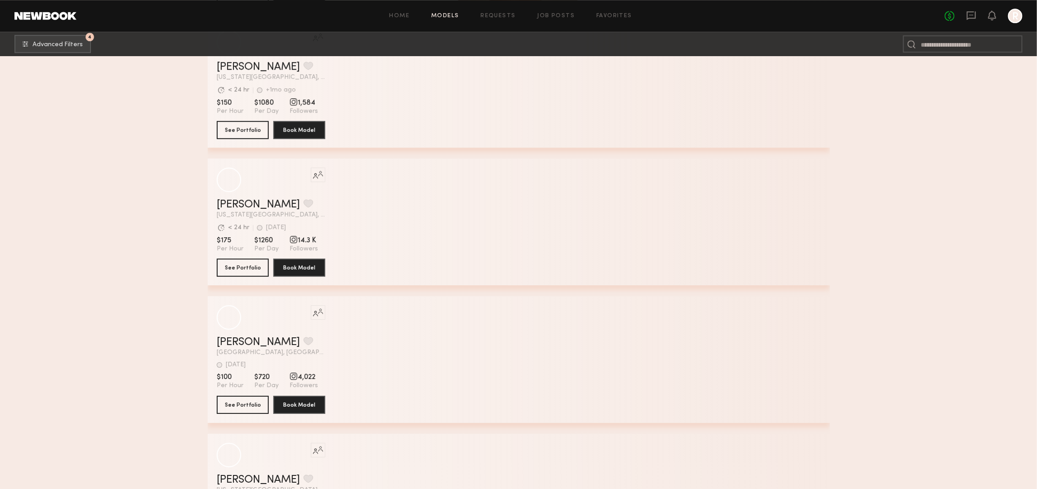
scroll to position [18217, 0]
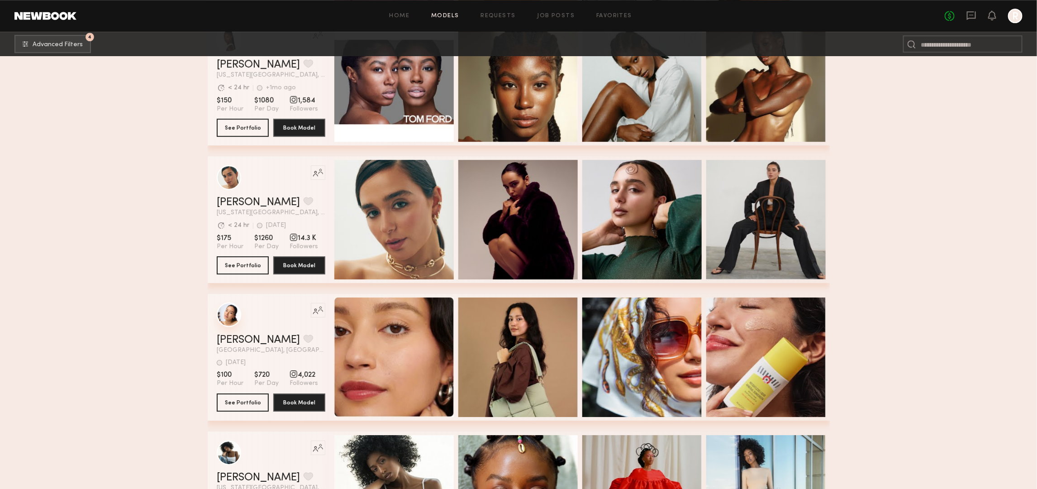
click at [229, 326] on div "grid" at bounding box center [229, 314] width 24 height 24
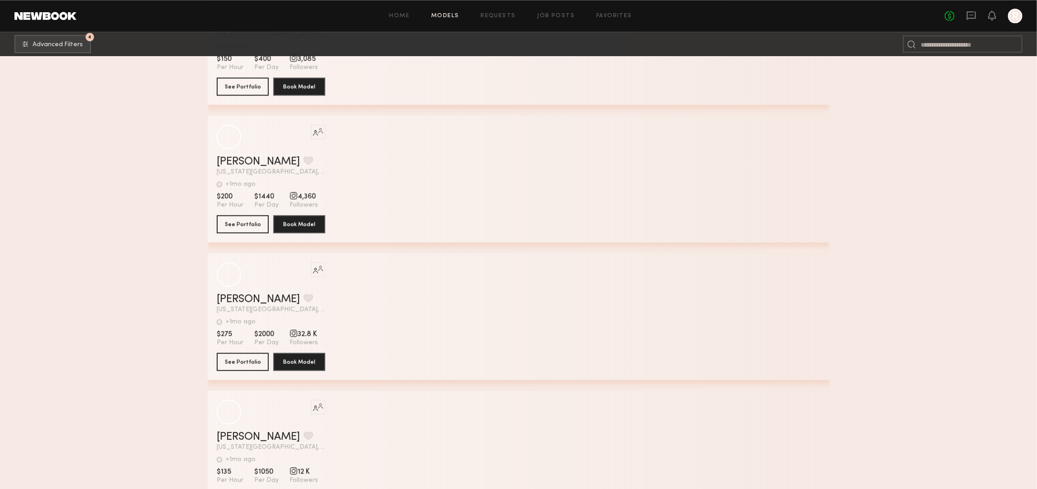
scroll to position [30155, 0]
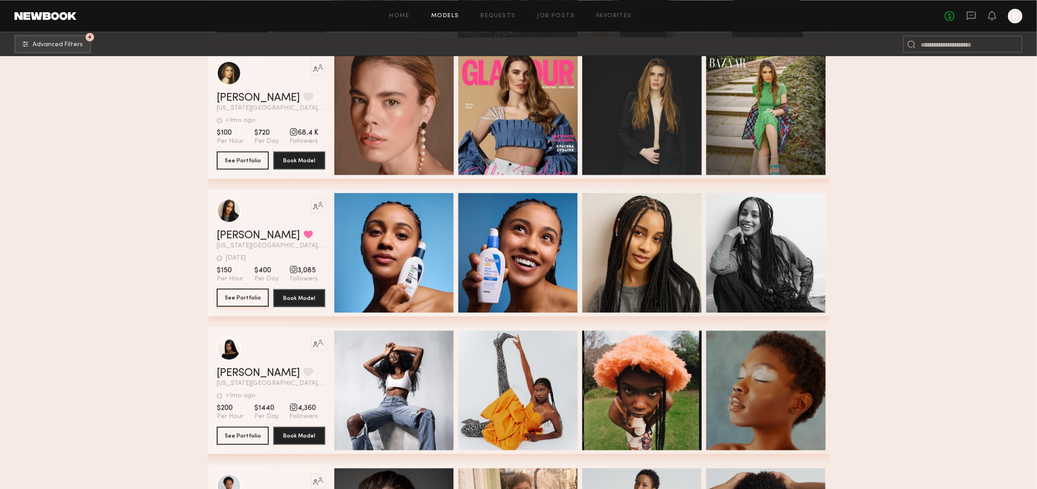
click at [254, 300] on button "See Portfolio" at bounding box center [243, 297] width 52 height 18
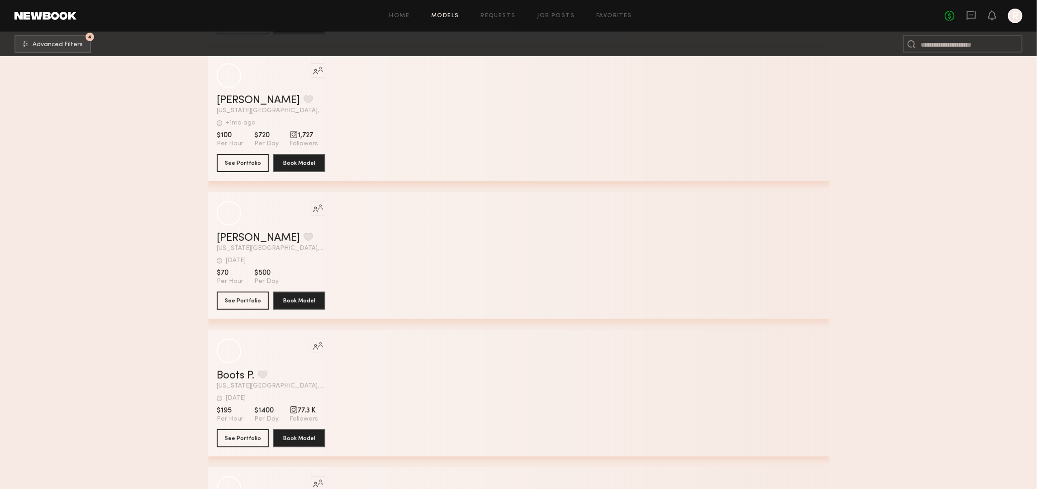
scroll to position [35416, 0]
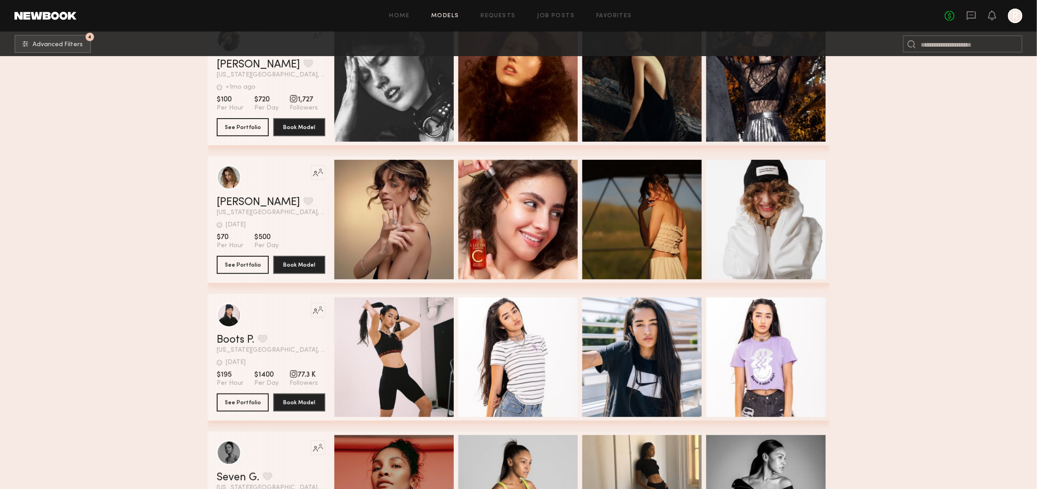
click at [241, 182] on div "Like this model’s look? Tap to explore similar talent profiles." at bounding box center [271, 177] width 109 height 24
click at [228, 183] on div "grid" at bounding box center [229, 177] width 24 height 24
click at [304, 205] on button "grid" at bounding box center [309, 201] width 10 height 8
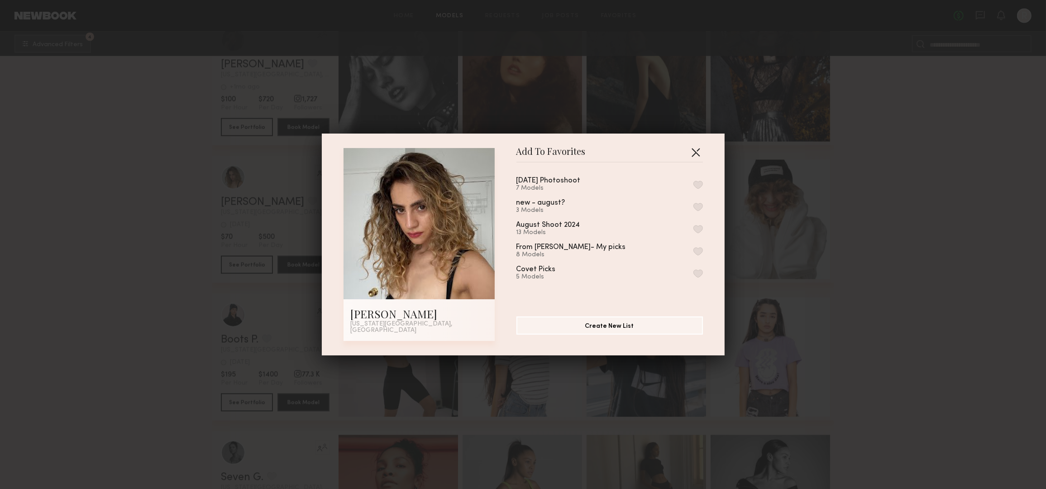
click at [692, 154] on button "button" at bounding box center [695, 152] width 14 height 14
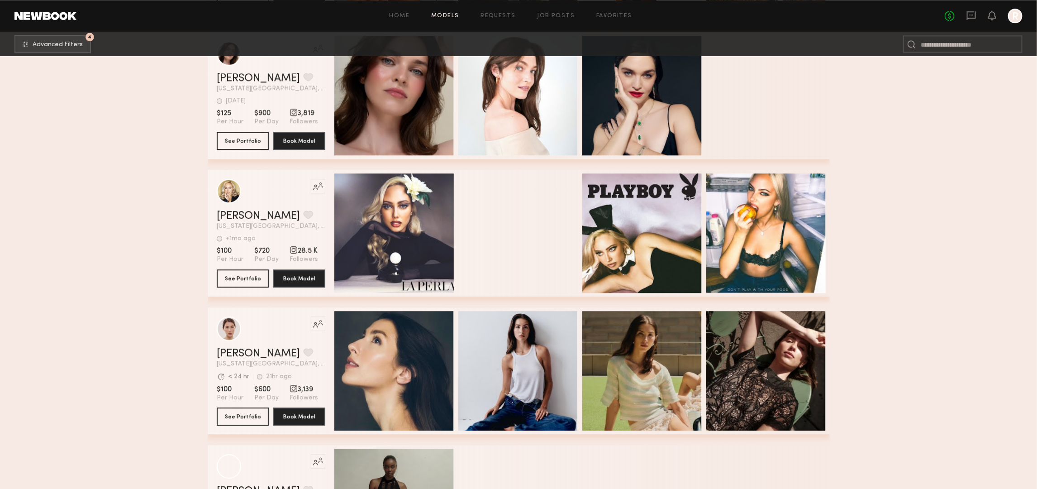
scroll to position [42928, 0]
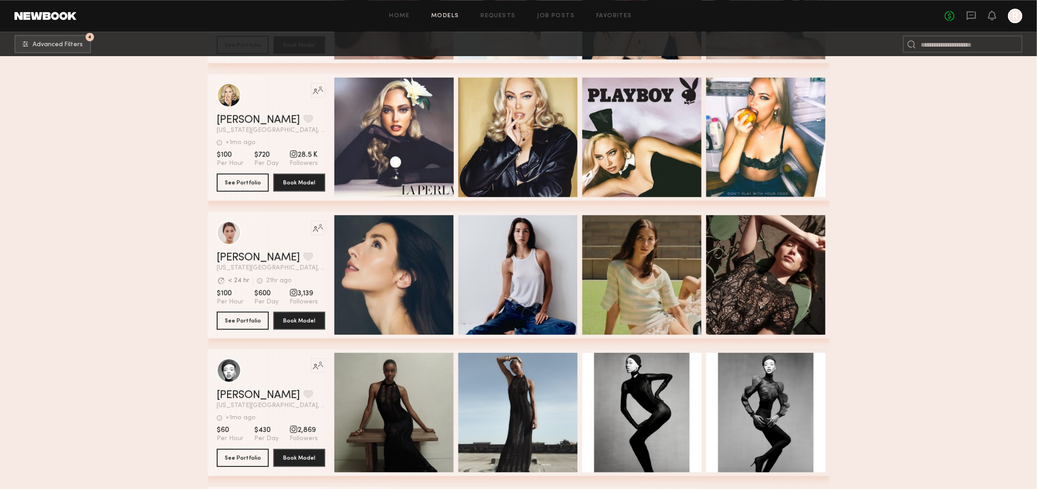
click at [264, 241] on div "Like this model’s look? Tap to explore similar talent profiles." at bounding box center [271, 232] width 109 height 24
click at [233, 235] on div "grid" at bounding box center [229, 232] width 24 height 24
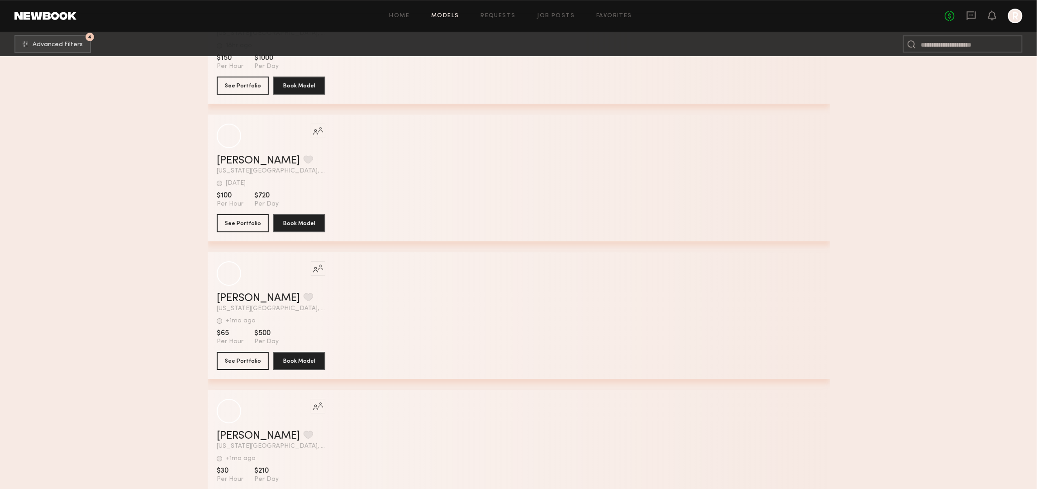
scroll to position [45403, 0]
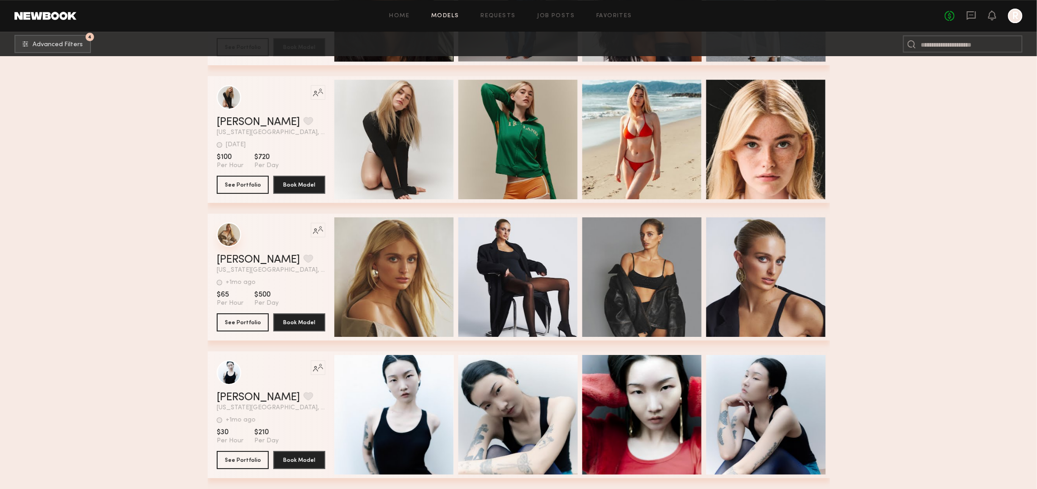
click at [235, 237] on div "grid" at bounding box center [229, 234] width 24 height 24
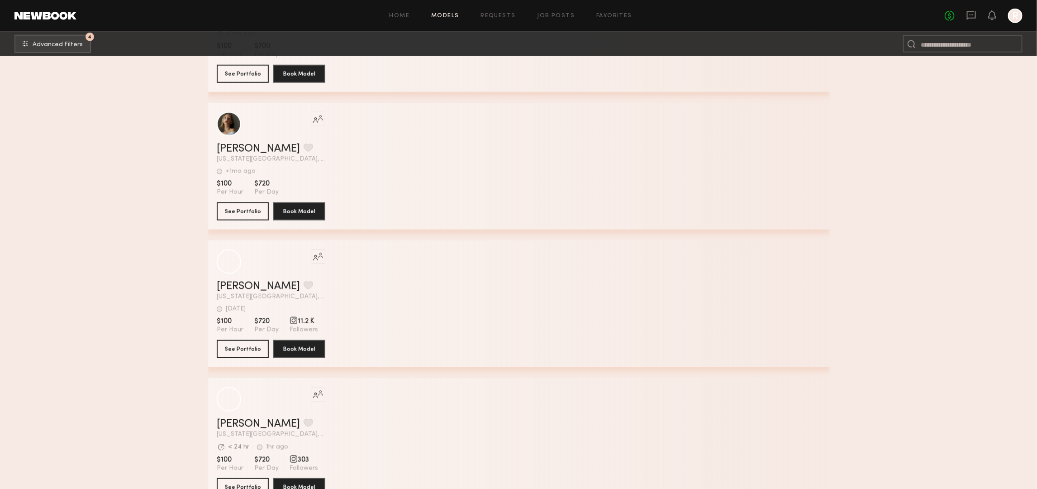
scroll to position [48309, 0]
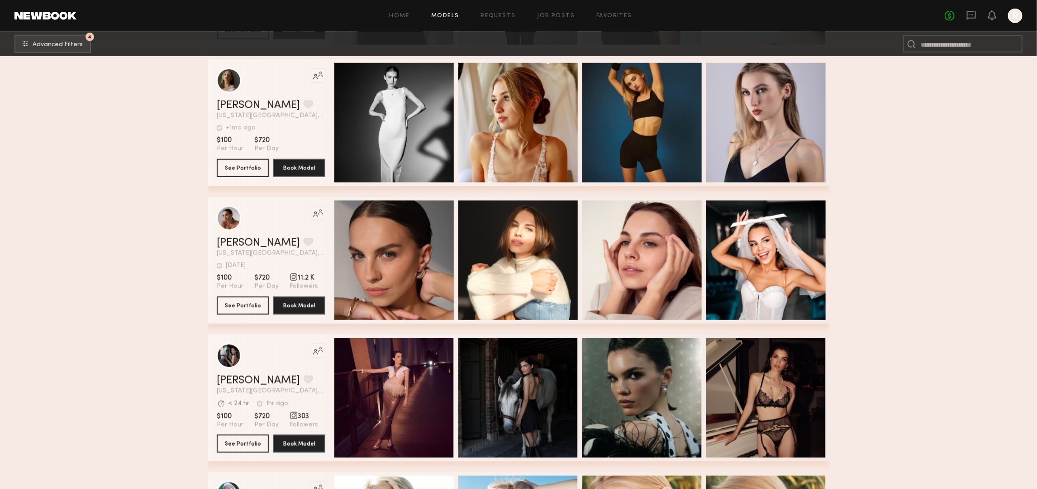
click at [267, 224] on div "Like this model’s look? Tap to explore similar talent profiles." at bounding box center [271, 218] width 109 height 24
click at [239, 224] on div "grid" at bounding box center [229, 217] width 24 height 24
click at [304, 245] on button "grid" at bounding box center [309, 242] width 10 height 8
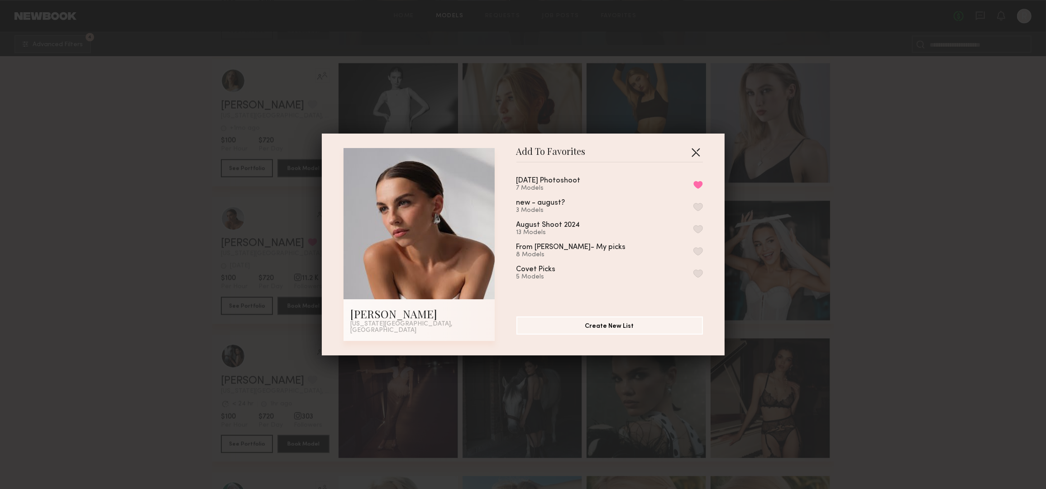
click at [689, 153] on button "button" at bounding box center [695, 152] width 14 height 14
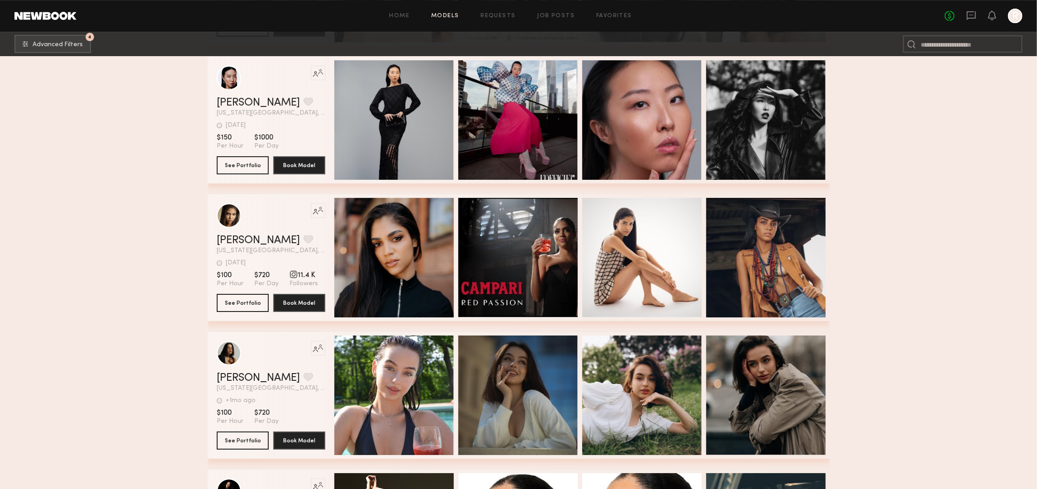
scroll to position [49610, 0]
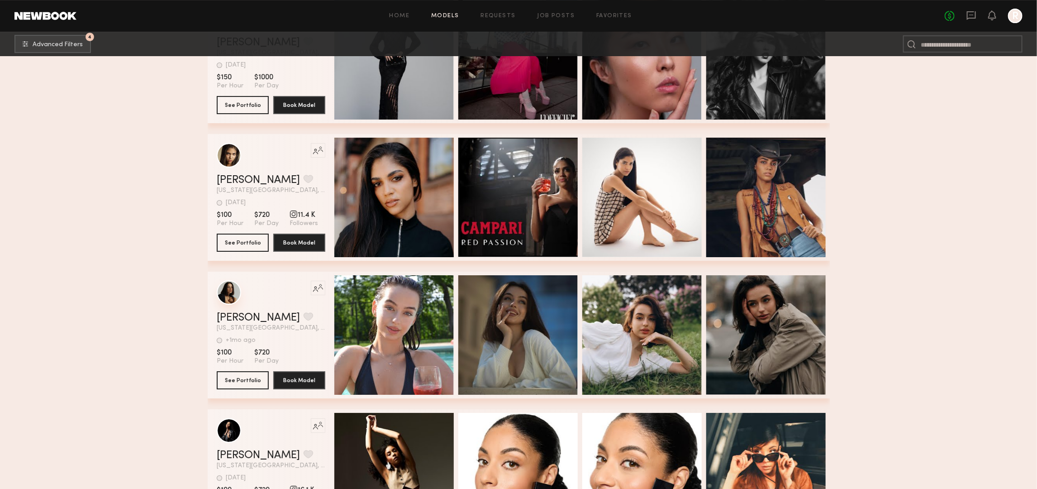
click at [224, 300] on div "grid" at bounding box center [229, 292] width 24 height 24
click at [304, 320] on button "grid" at bounding box center [309, 316] width 10 height 8
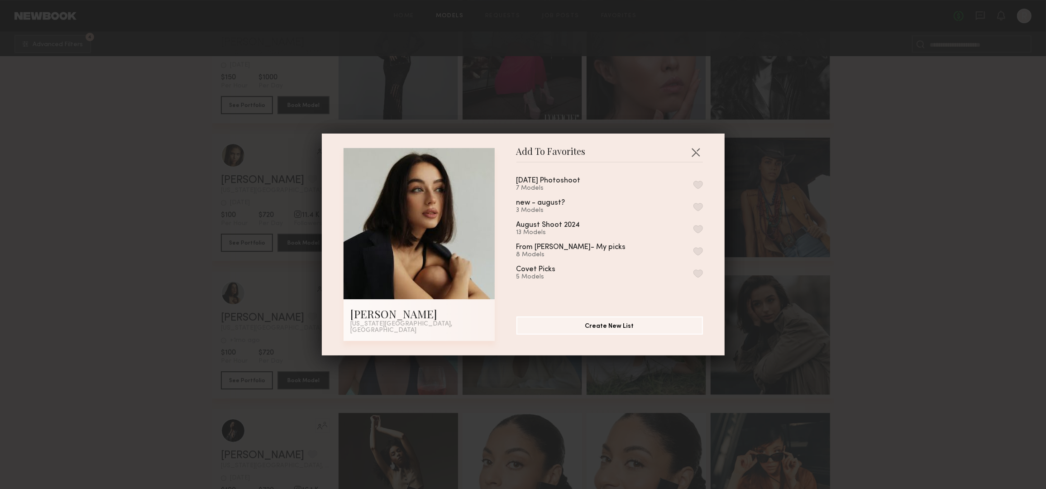
click at [691, 185] on div "August 2025 Photoshoot 7 Models new - august? 3 Models August Shoot 2024 13 Mod…" at bounding box center [614, 236] width 196 height 132
click at [693, 188] on button "button" at bounding box center [698, 185] width 10 height 8
click at [693, 153] on button "button" at bounding box center [695, 152] width 14 height 14
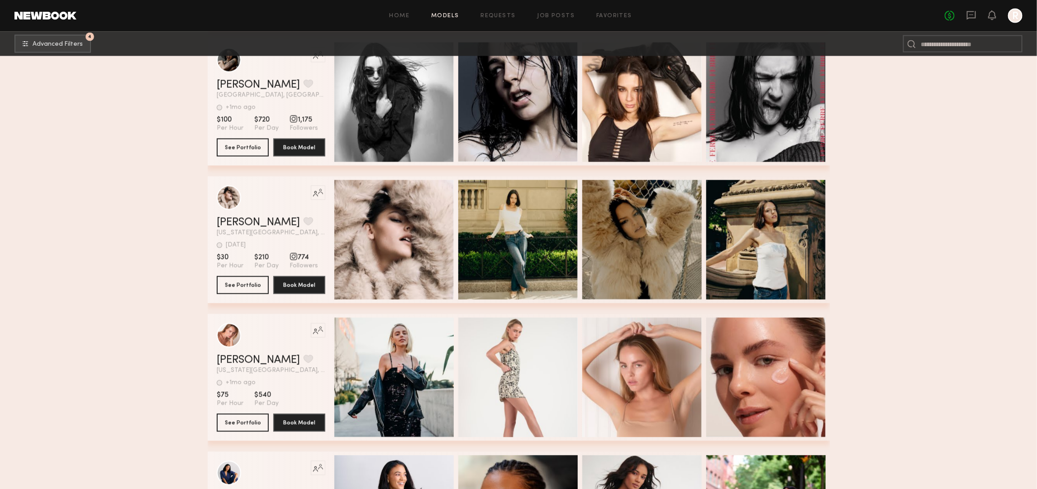
scroll to position [50855, 0]
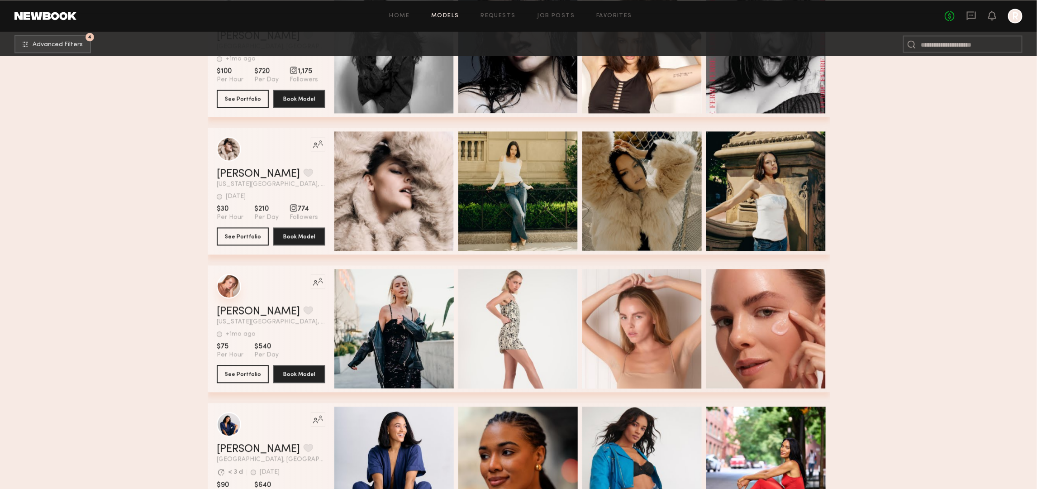
click at [223, 297] on div "grid" at bounding box center [229, 286] width 24 height 24
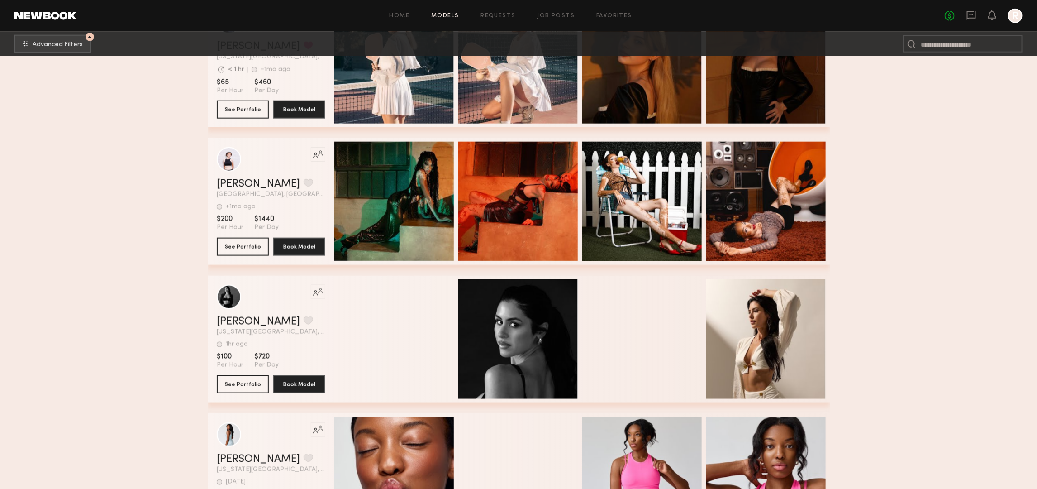
scroll to position [52269, 0]
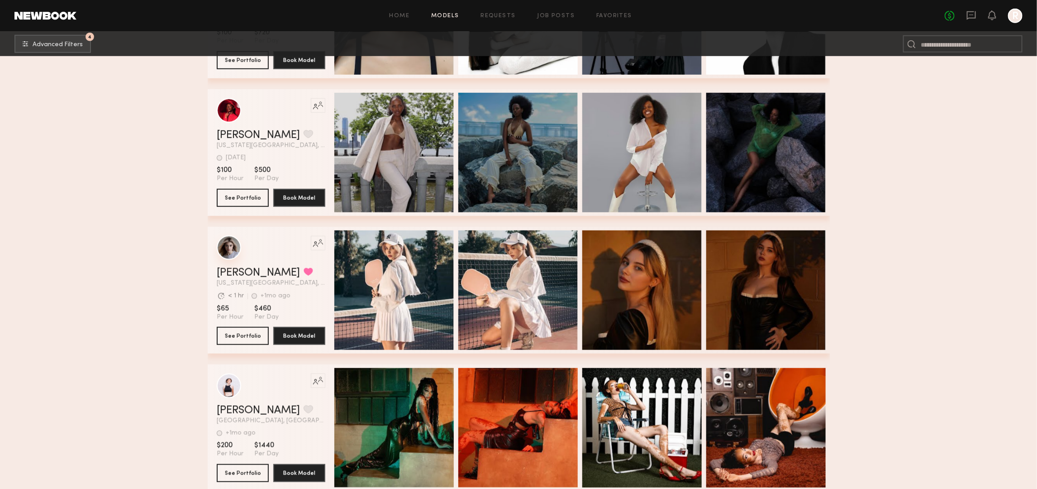
click at [236, 258] on div "grid" at bounding box center [229, 247] width 24 height 24
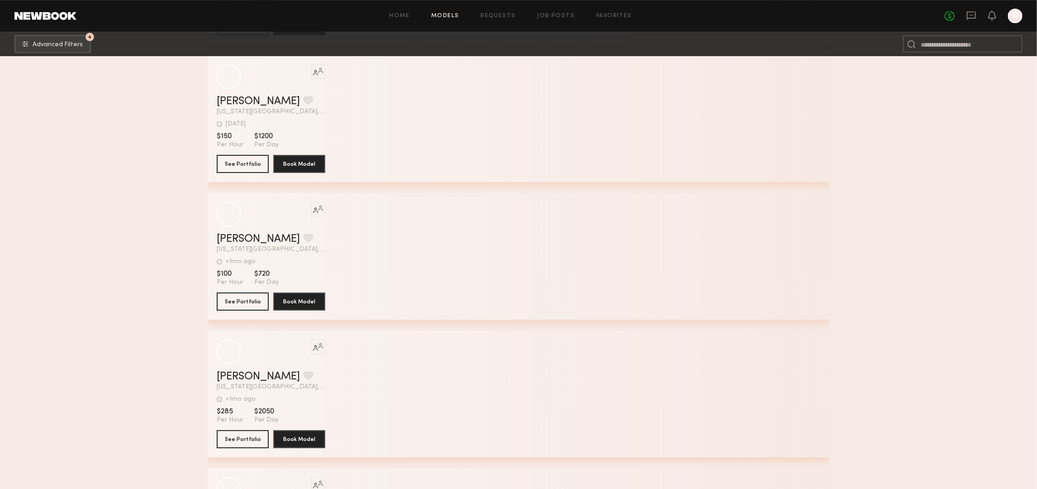
scroll to position [53684, 0]
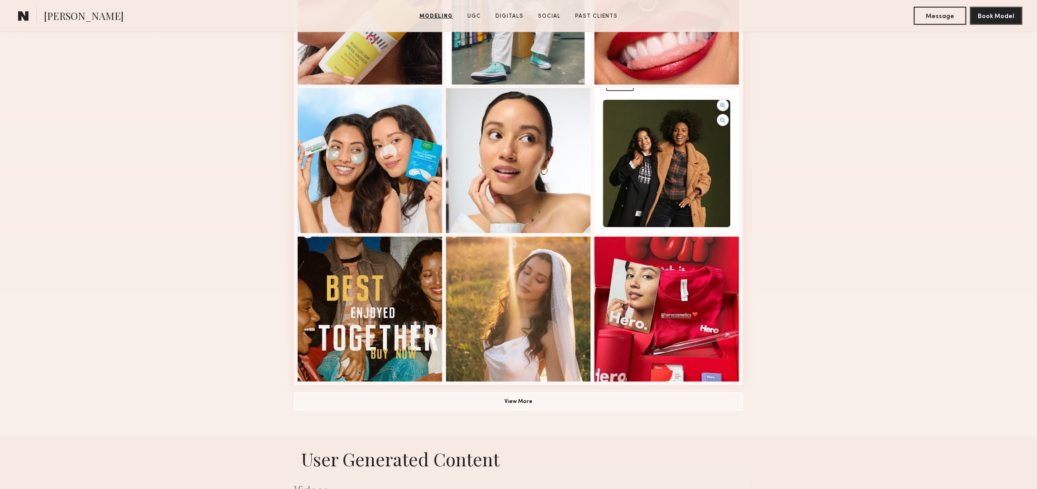
scroll to position [509, 0]
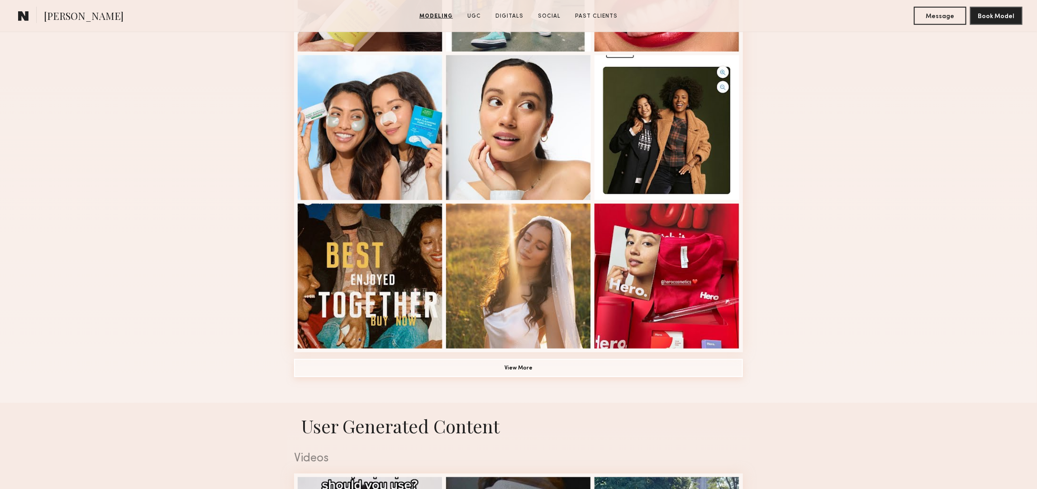
click at [545, 372] on button "View More" at bounding box center [518, 368] width 449 height 18
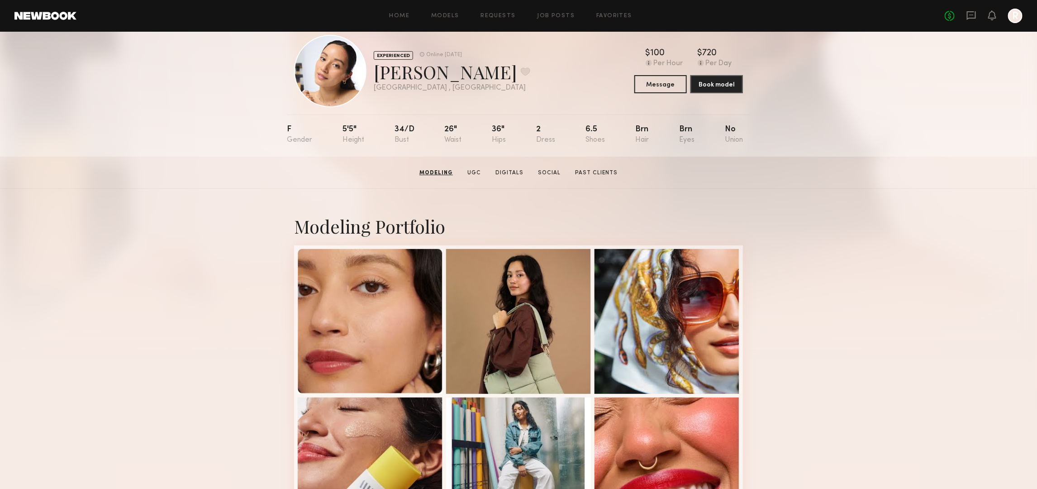
scroll to position [0, 0]
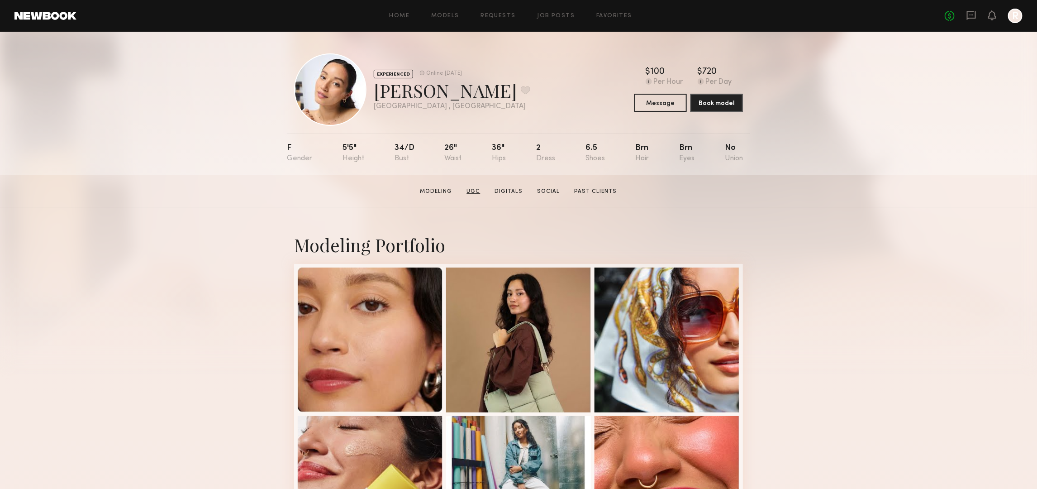
click at [477, 193] on link "UGC" at bounding box center [473, 191] width 21 height 8
click at [521, 91] on button at bounding box center [526, 90] width 10 height 8
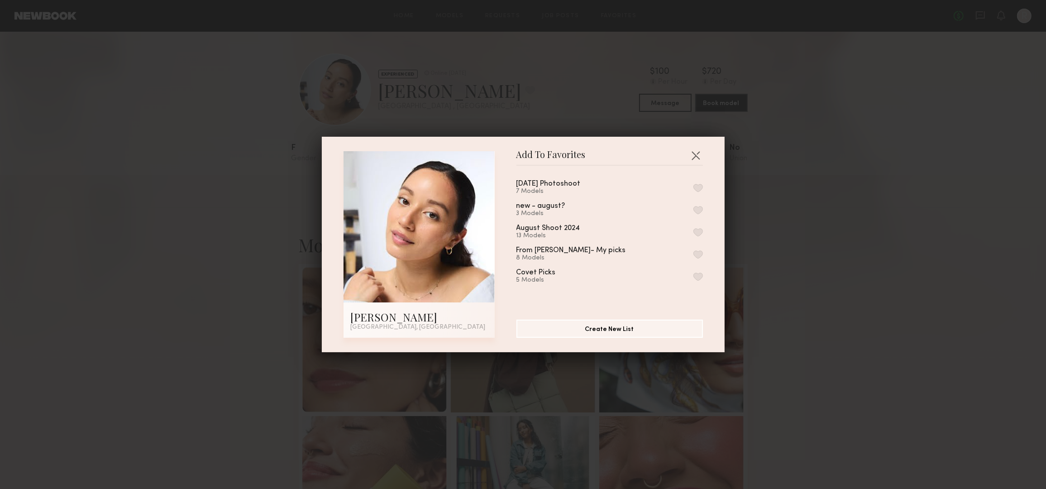
click at [693, 186] on button "button" at bounding box center [698, 188] width 10 height 8
click at [693, 155] on button "button" at bounding box center [695, 155] width 14 height 14
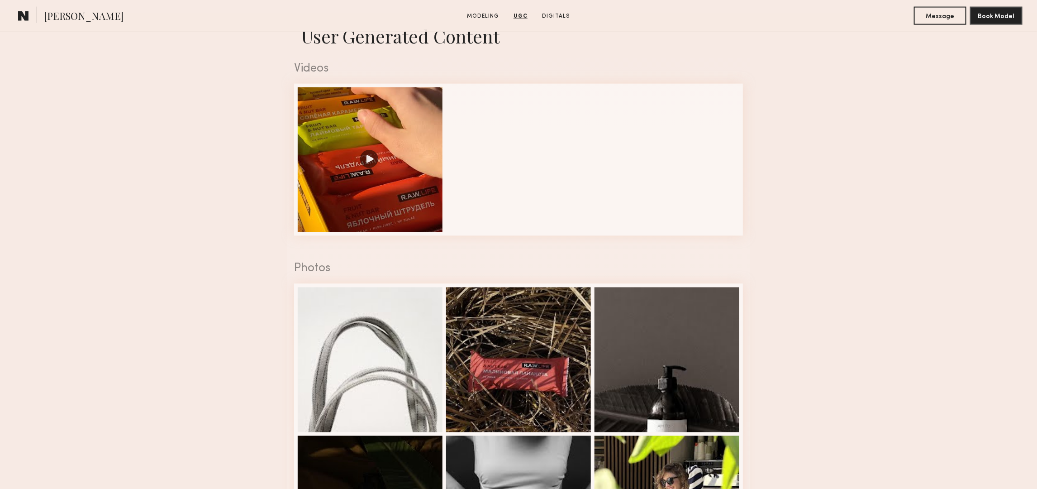
scroll to position [843, 0]
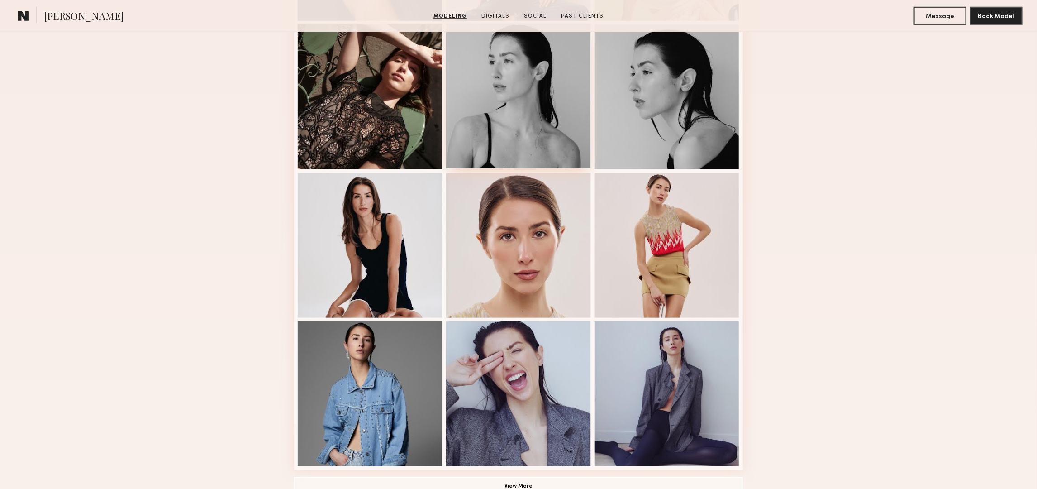
scroll to position [396, 0]
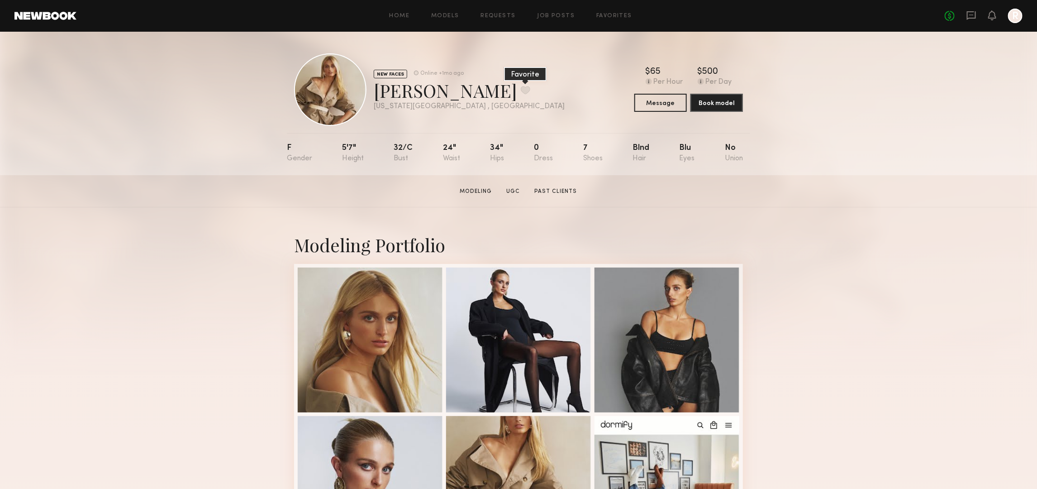
click at [521, 90] on button at bounding box center [526, 90] width 10 height 8
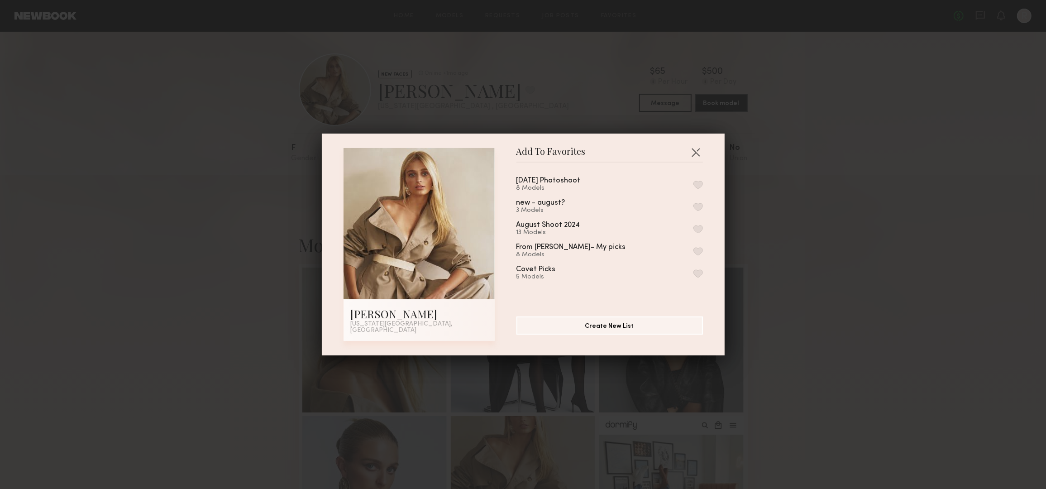
click at [690, 186] on div "[DATE] Photoshoot 8 Models new - august? 3 Models August Shoot 2024 13 Models F…" at bounding box center [614, 236] width 196 height 132
click at [693, 186] on button "button" at bounding box center [698, 185] width 10 height 8
click at [694, 151] on button "button" at bounding box center [695, 152] width 14 height 14
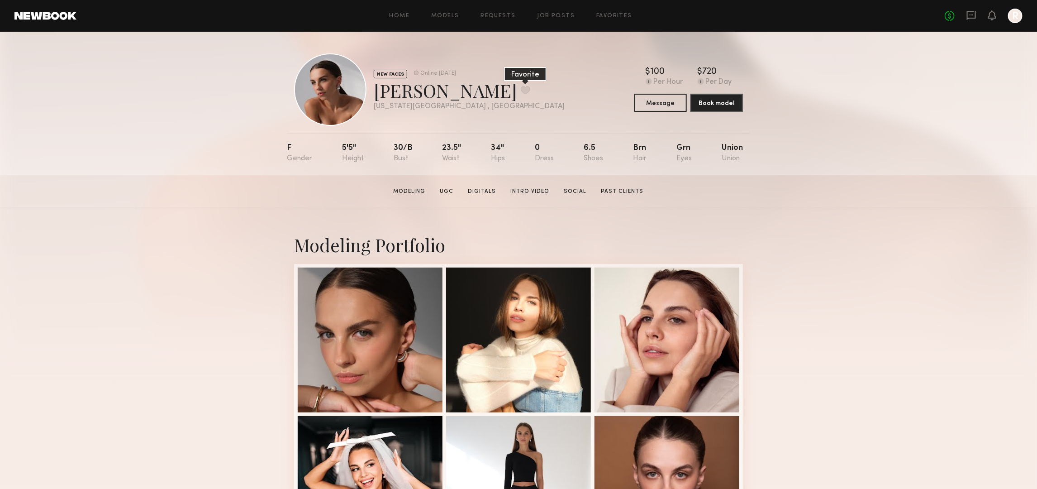
click at [521, 89] on button at bounding box center [526, 90] width 10 height 8
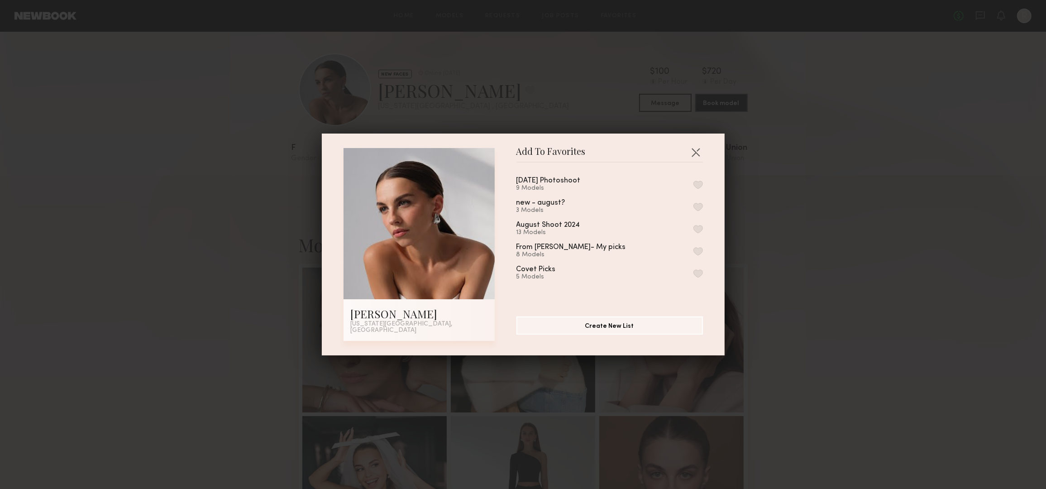
click at [693, 186] on button "button" at bounding box center [698, 185] width 10 height 8
click at [692, 155] on button "button" at bounding box center [695, 152] width 14 height 14
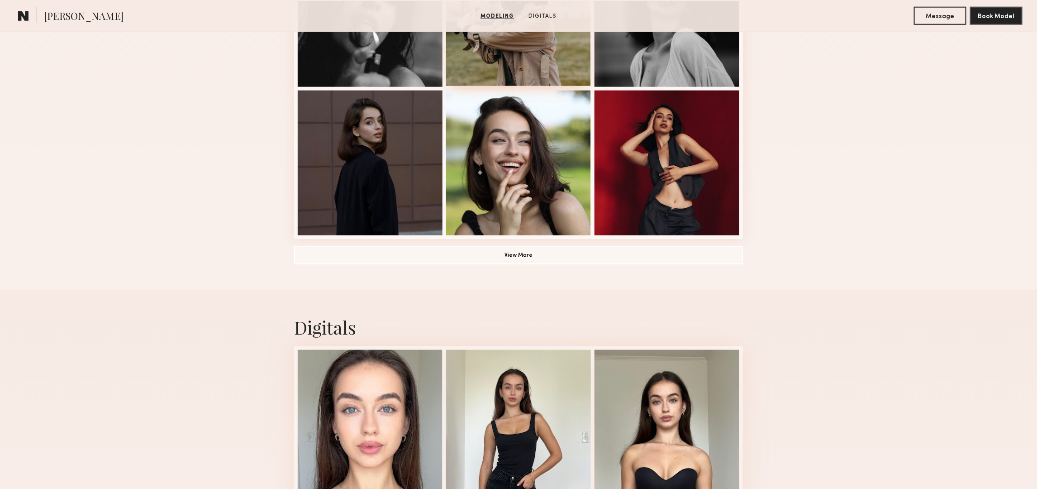
scroll to position [792, 0]
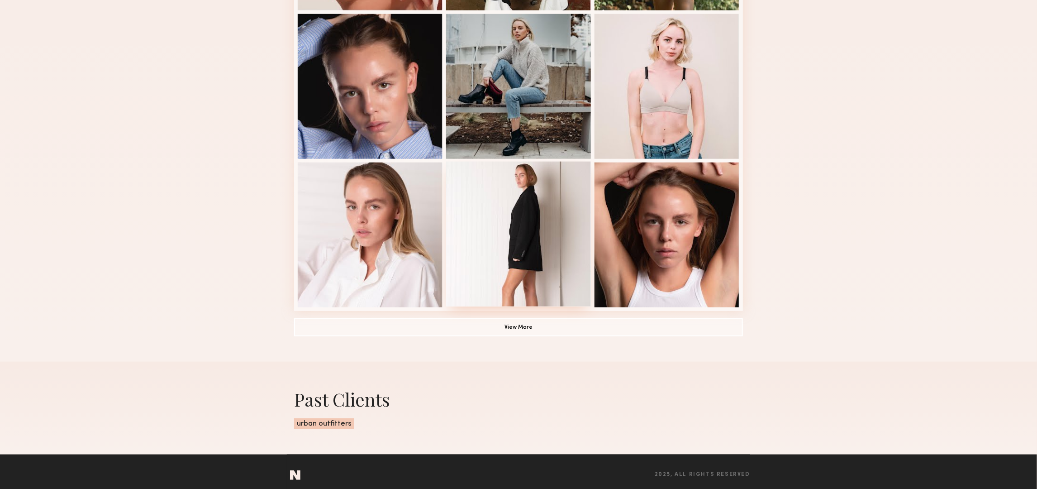
scroll to position [528, 0]
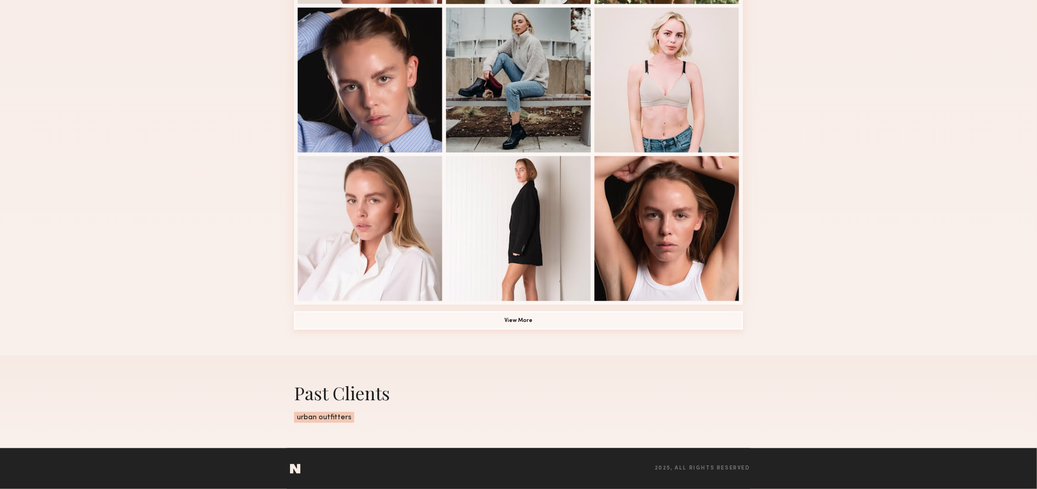
click at [538, 320] on button "View More" at bounding box center [518, 320] width 449 height 18
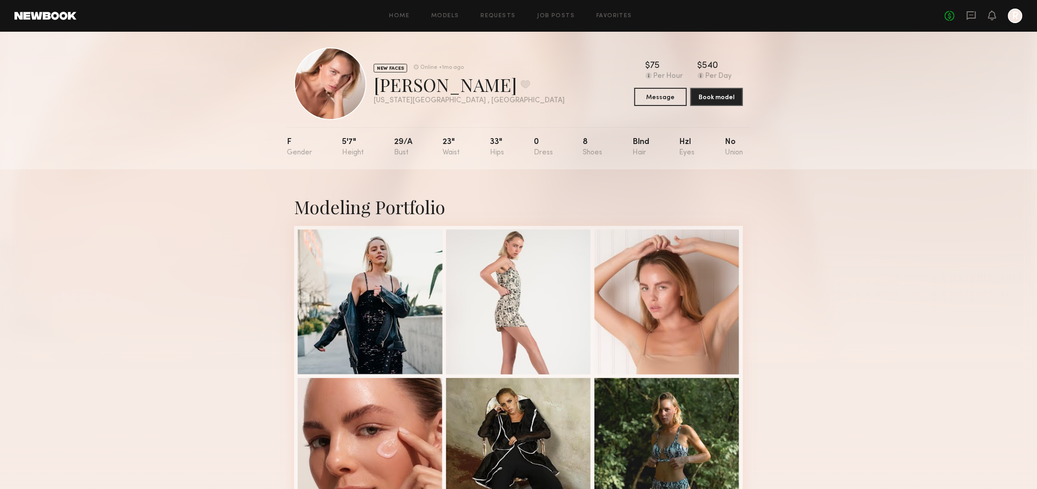
scroll to position [0, 0]
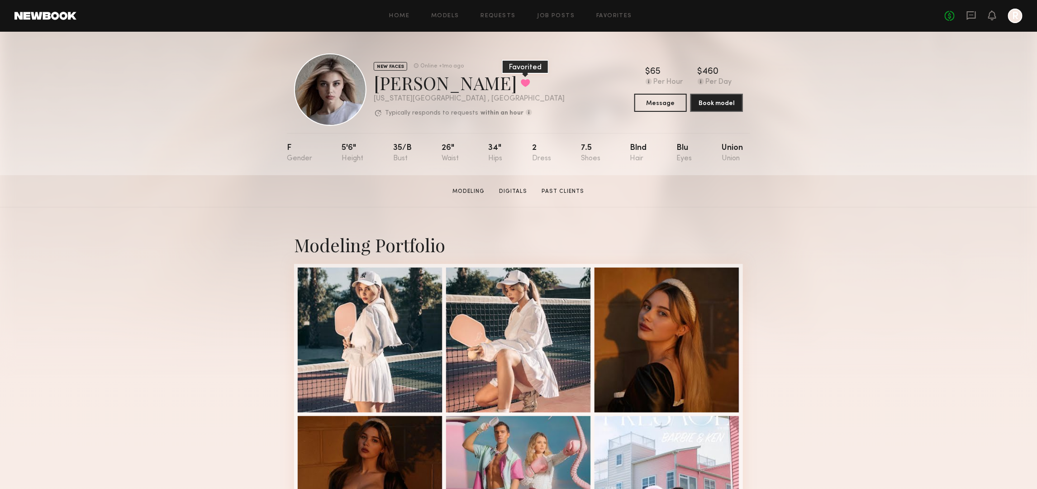
click at [521, 85] on button at bounding box center [526, 83] width 10 height 8
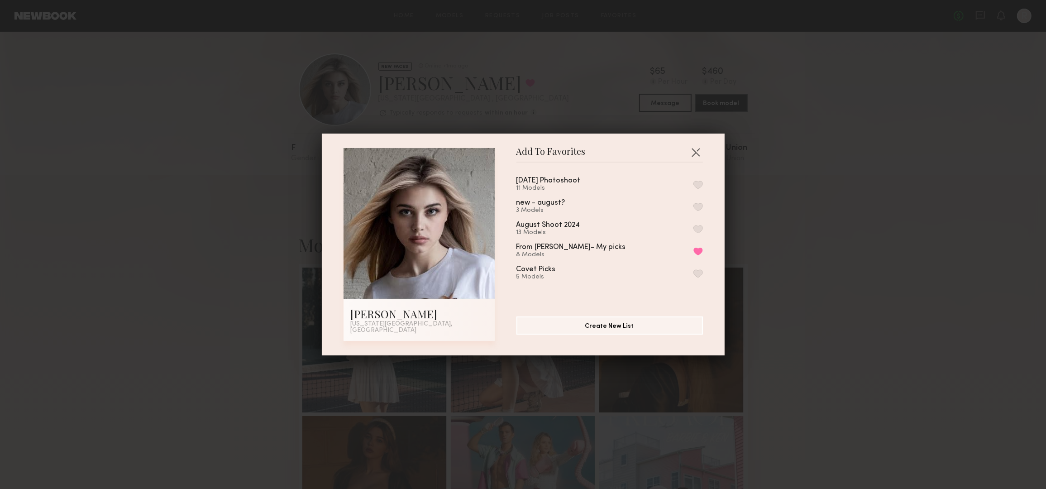
click at [693, 186] on button "button" at bounding box center [698, 185] width 10 height 8
click at [689, 152] on button "button" at bounding box center [695, 152] width 14 height 14
